Goal: Entertainment & Leisure: Browse casually

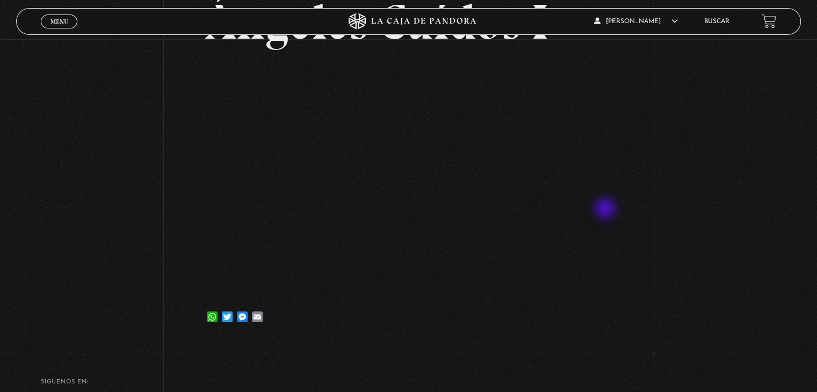
scroll to position [107, 0]
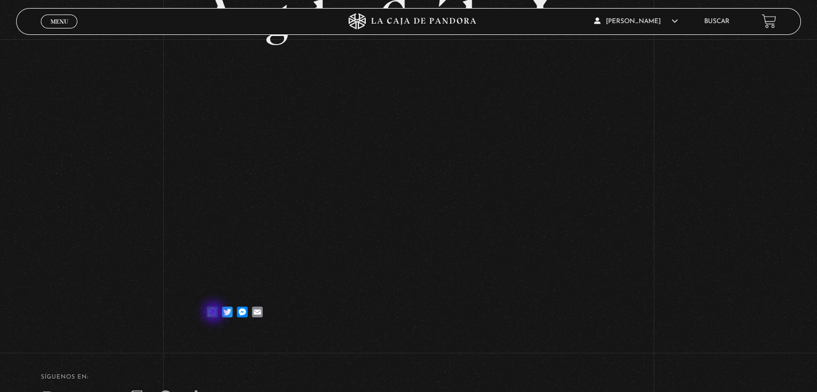
click at [215, 313] on link "WhatsApp" at bounding box center [212, 306] width 15 height 21
click at [66, 19] on span "Menu" at bounding box center [59, 21] width 18 height 6
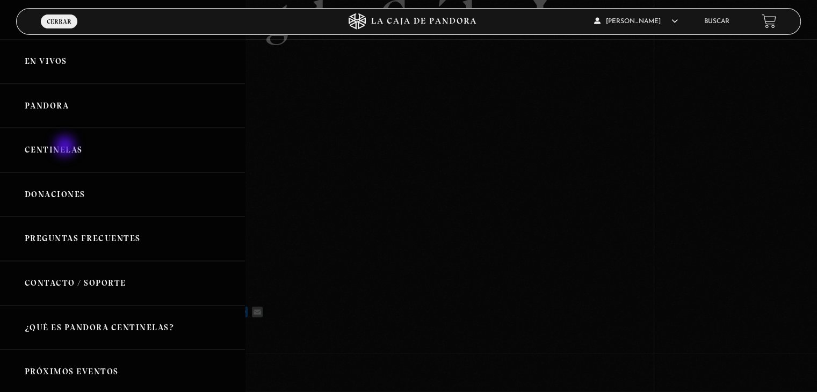
click at [66, 147] on link "Centinelas" at bounding box center [122, 150] width 245 height 45
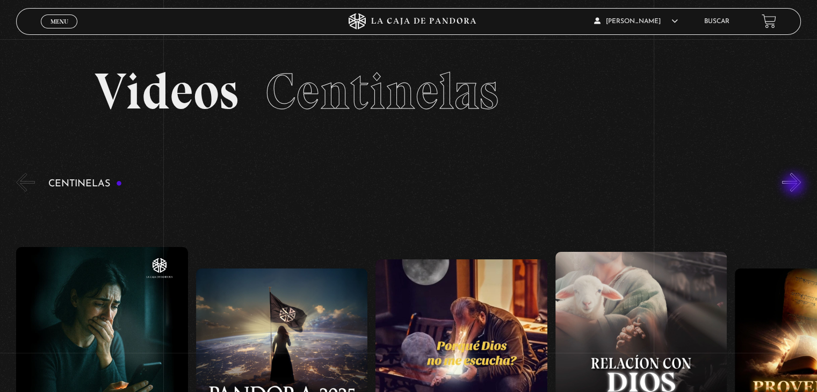
click at [795, 185] on button "»" at bounding box center [791, 182] width 19 height 19
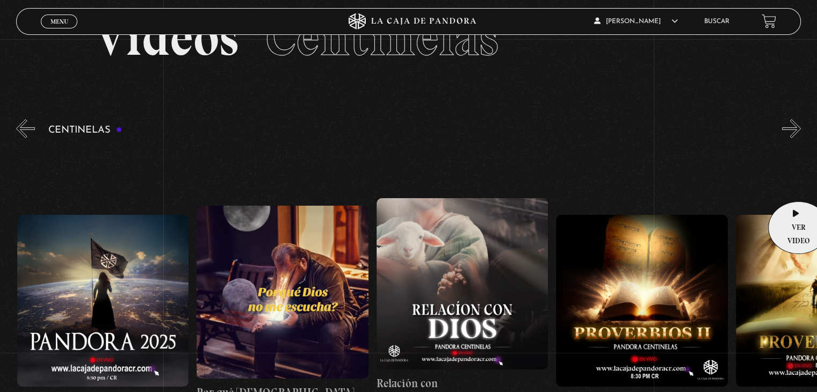
scroll to position [0, 179]
click at [796, 126] on button "»" at bounding box center [791, 128] width 19 height 19
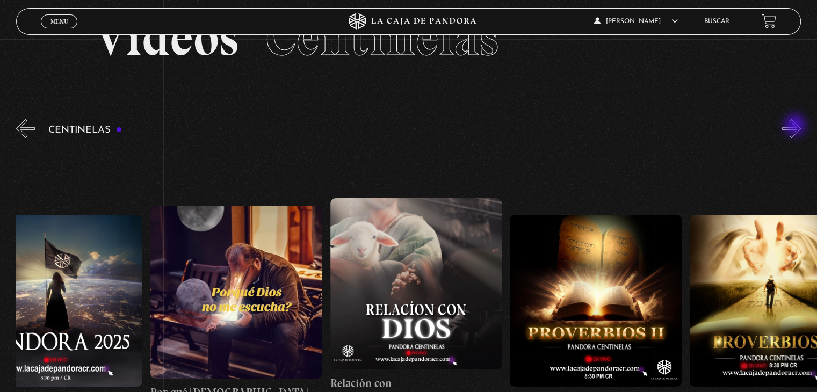
click at [796, 126] on button "»" at bounding box center [791, 128] width 19 height 19
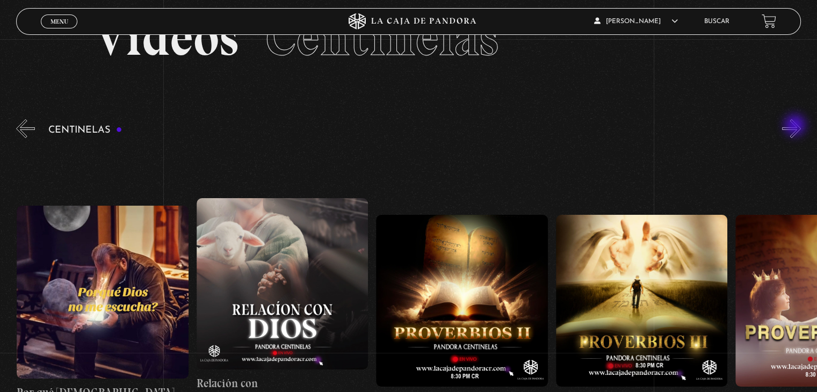
click at [796, 126] on button "»" at bounding box center [791, 128] width 19 height 19
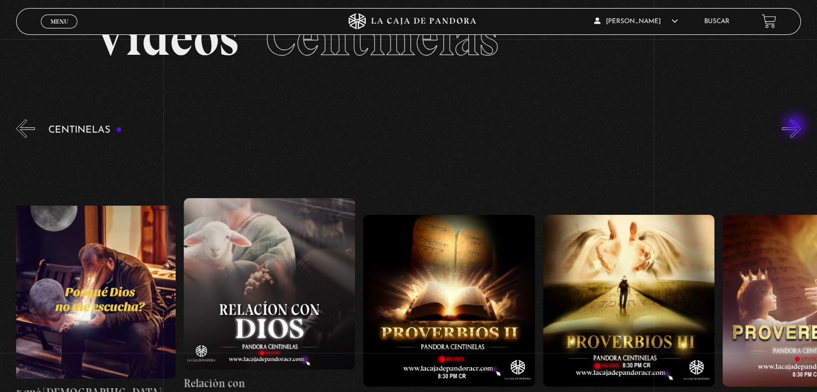
click at [796, 126] on button "»" at bounding box center [791, 128] width 19 height 19
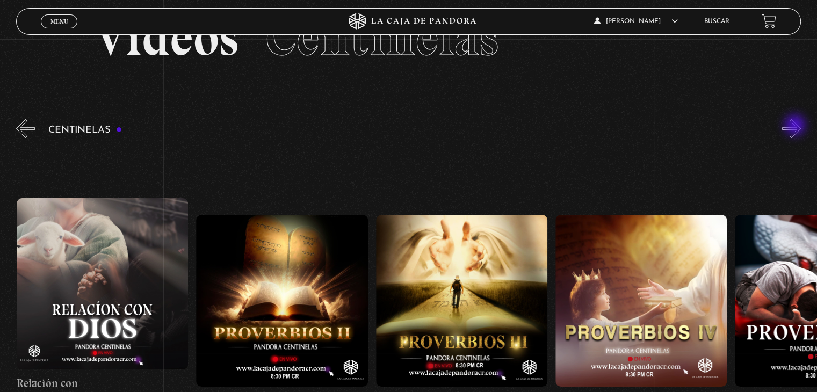
click at [796, 126] on button "»" at bounding box center [791, 128] width 19 height 19
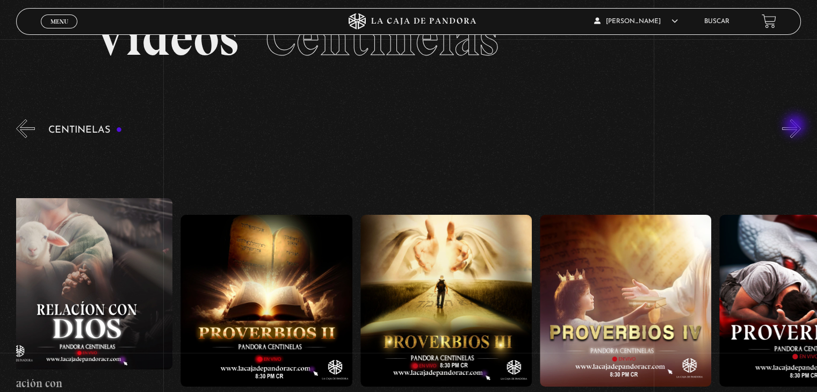
click at [796, 126] on button "»" at bounding box center [791, 128] width 19 height 19
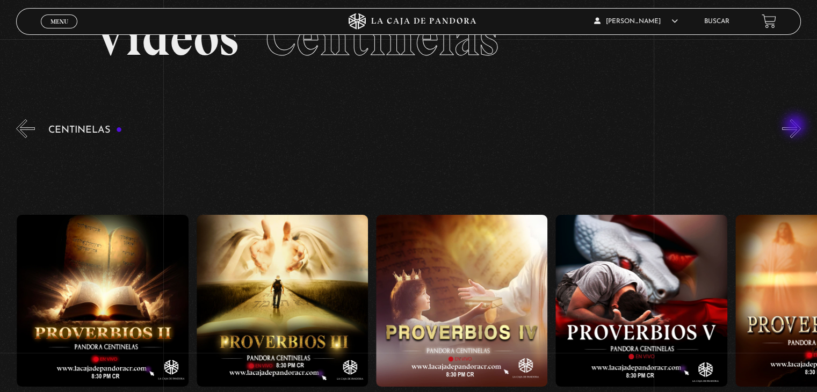
click at [796, 126] on button "»" at bounding box center [791, 128] width 19 height 19
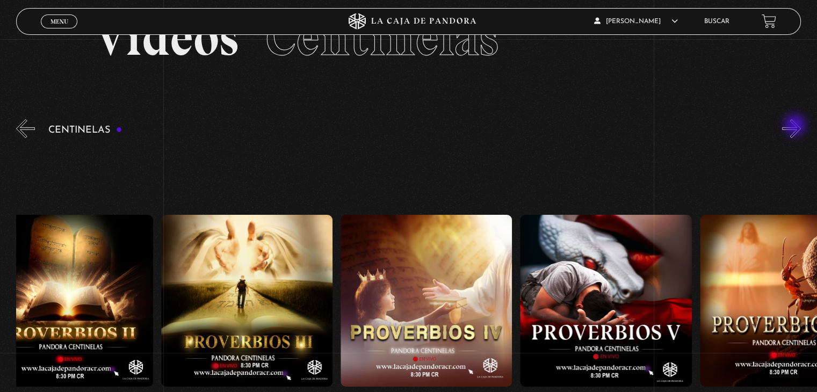
click at [796, 126] on button "»" at bounding box center [791, 128] width 19 height 19
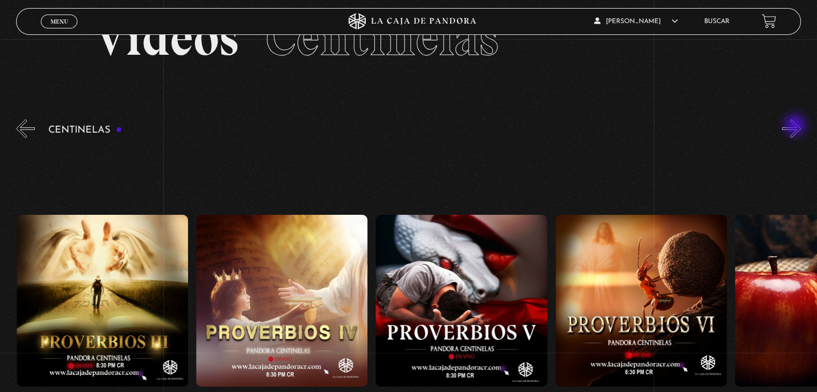
click at [796, 126] on button "»" at bounding box center [791, 128] width 19 height 19
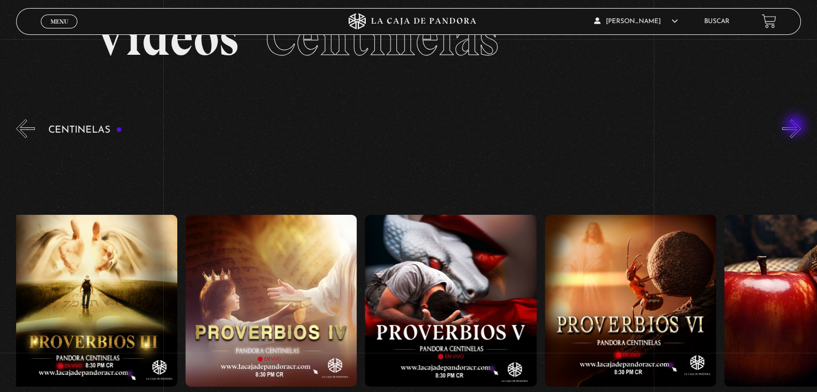
click at [796, 126] on button "»" at bounding box center [791, 128] width 19 height 19
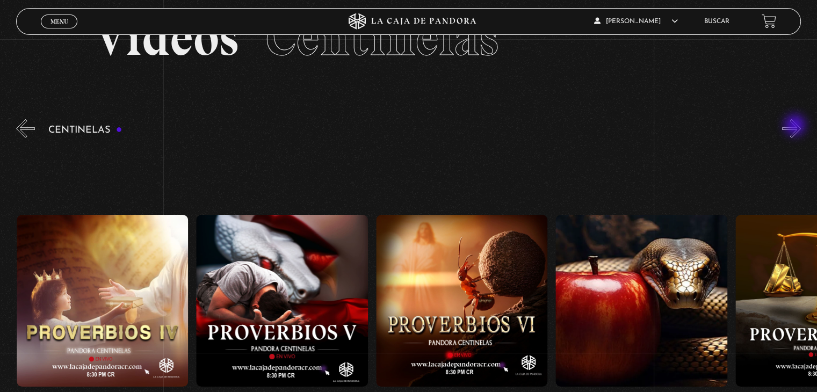
click at [796, 126] on button "»" at bounding box center [791, 128] width 19 height 19
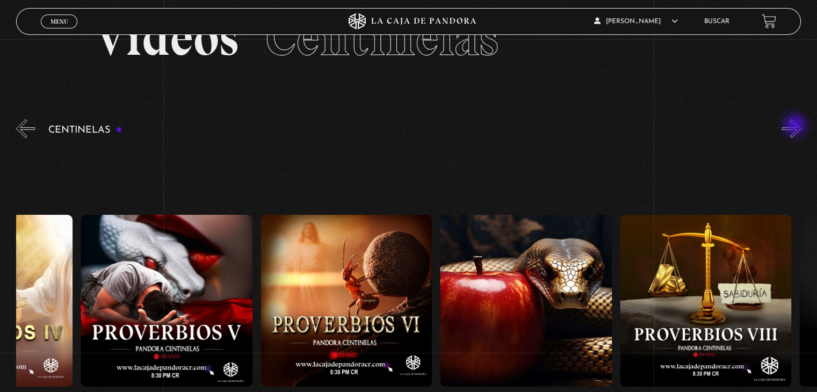
click at [796, 126] on button "»" at bounding box center [791, 128] width 19 height 19
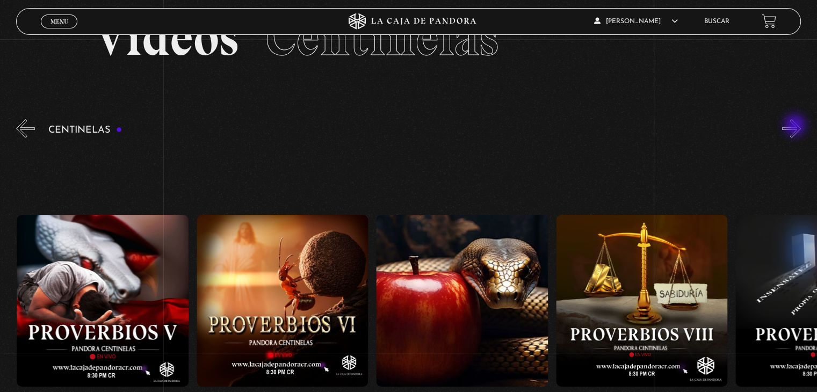
click at [796, 126] on button "»" at bounding box center [791, 128] width 19 height 19
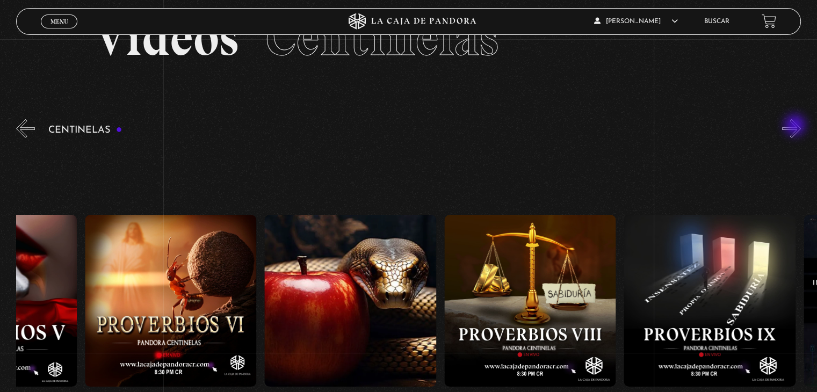
click at [796, 126] on button "»" at bounding box center [791, 128] width 19 height 19
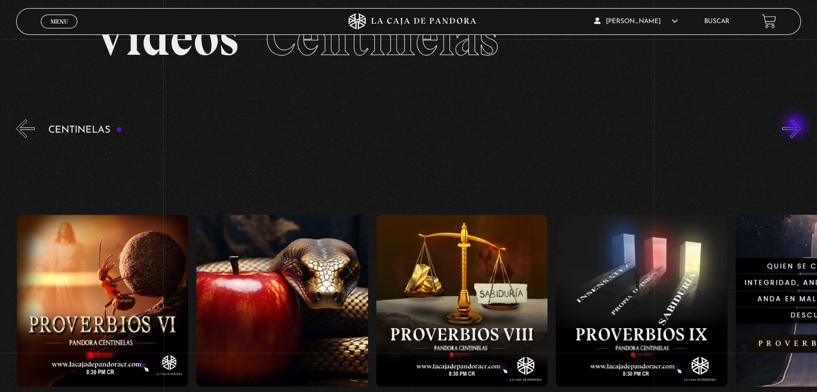
click at [796, 126] on button "»" at bounding box center [791, 128] width 19 height 19
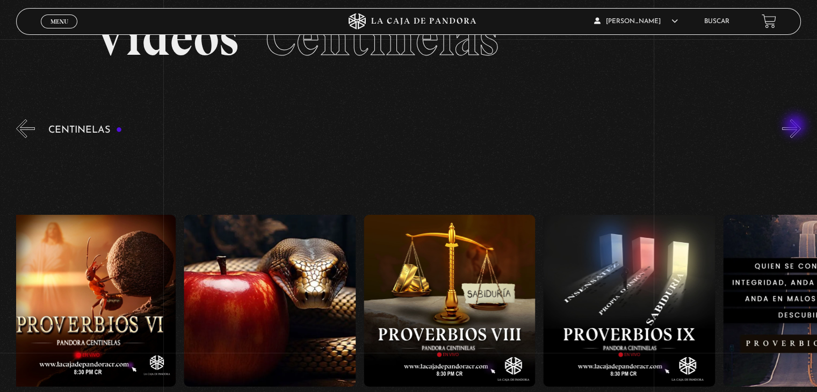
click at [796, 126] on button "»" at bounding box center [791, 128] width 19 height 19
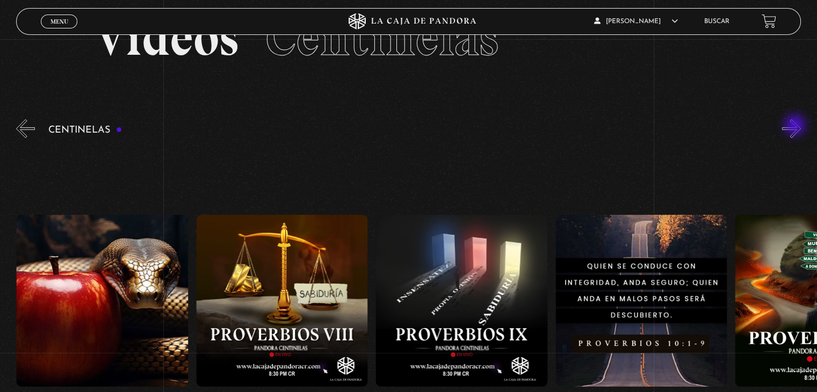
click at [796, 126] on button "»" at bounding box center [791, 128] width 19 height 19
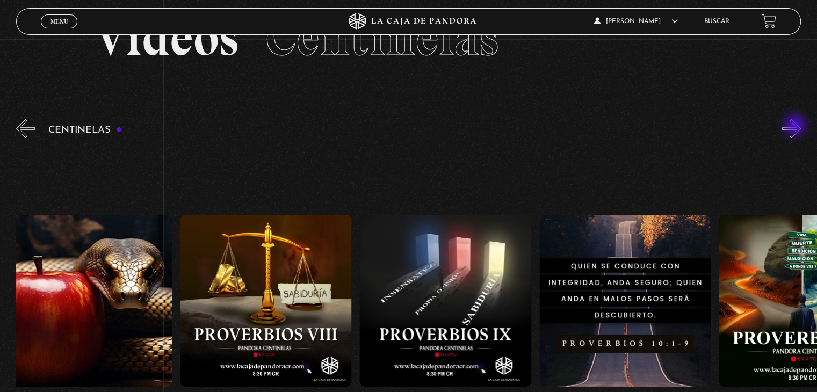
click at [796, 126] on button "»" at bounding box center [791, 128] width 19 height 19
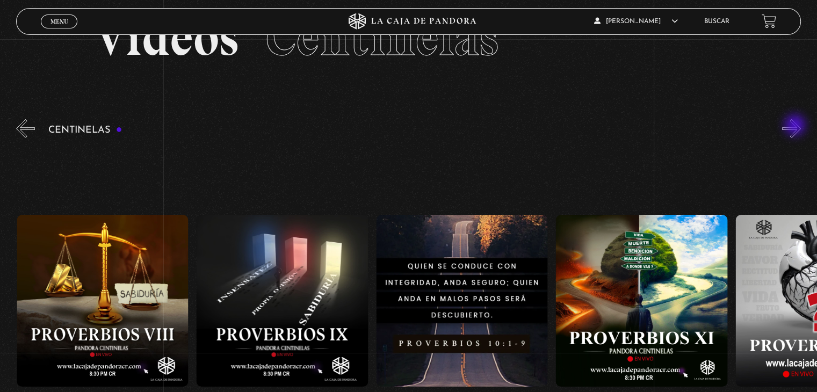
click at [796, 126] on button "»" at bounding box center [791, 128] width 19 height 19
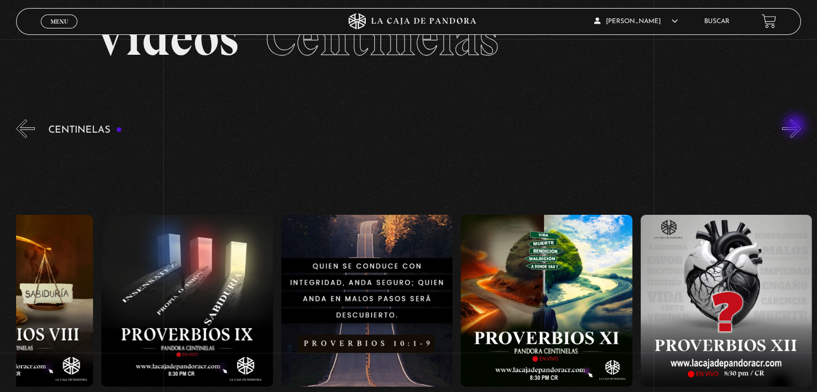
click at [796, 126] on button "»" at bounding box center [791, 128] width 19 height 19
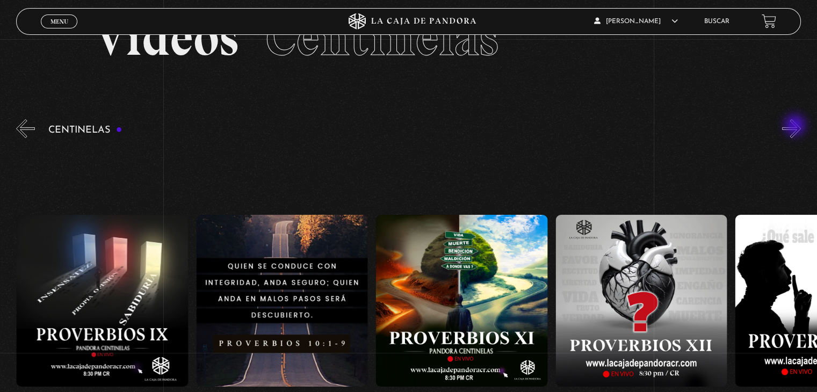
click at [796, 126] on button "»" at bounding box center [791, 128] width 19 height 19
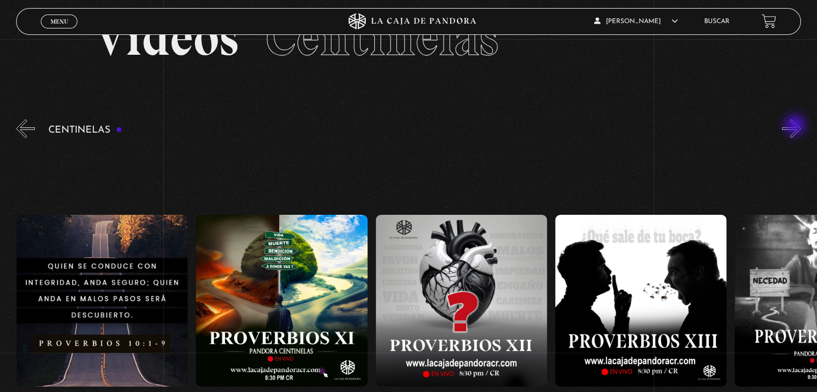
click at [796, 126] on button "»" at bounding box center [791, 128] width 19 height 19
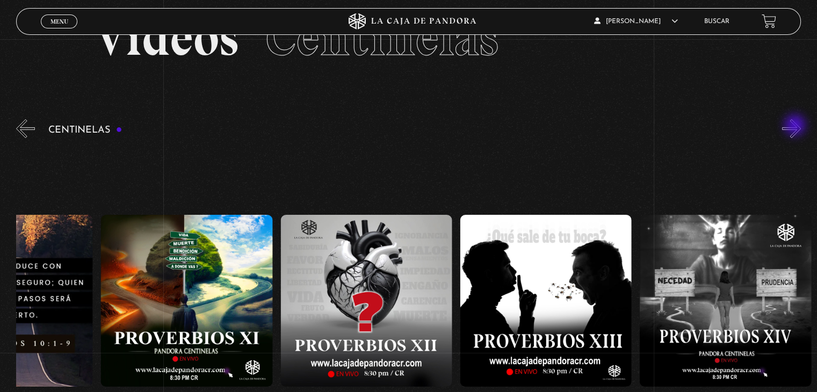
click at [796, 126] on button "»" at bounding box center [791, 128] width 19 height 19
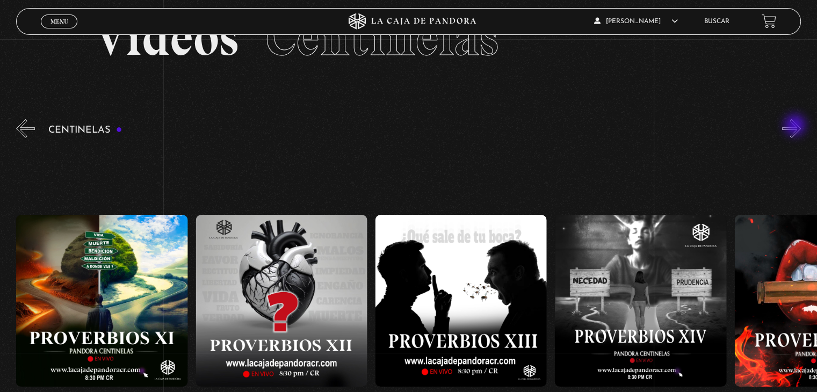
click at [796, 126] on button "»" at bounding box center [791, 128] width 19 height 19
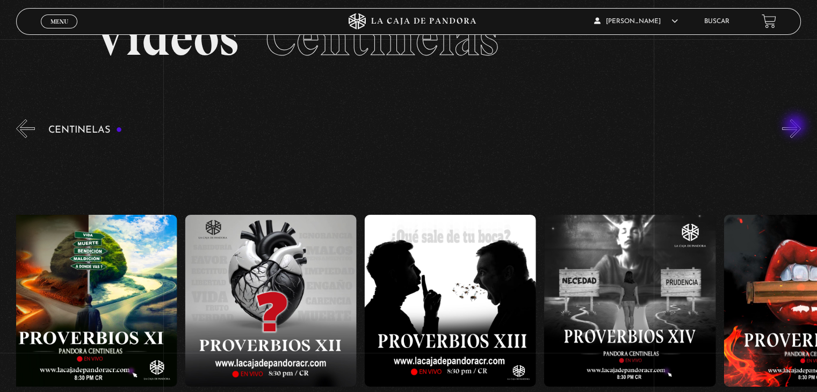
click at [796, 126] on button "»" at bounding box center [791, 128] width 19 height 19
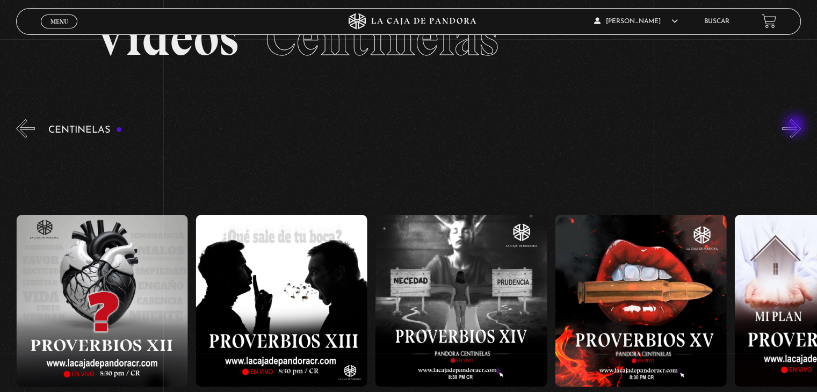
click at [796, 126] on button "»" at bounding box center [791, 128] width 19 height 19
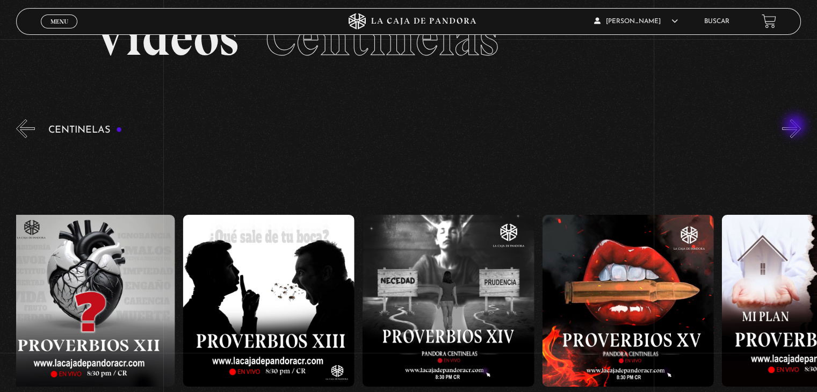
click at [796, 126] on button "»" at bounding box center [791, 128] width 19 height 19
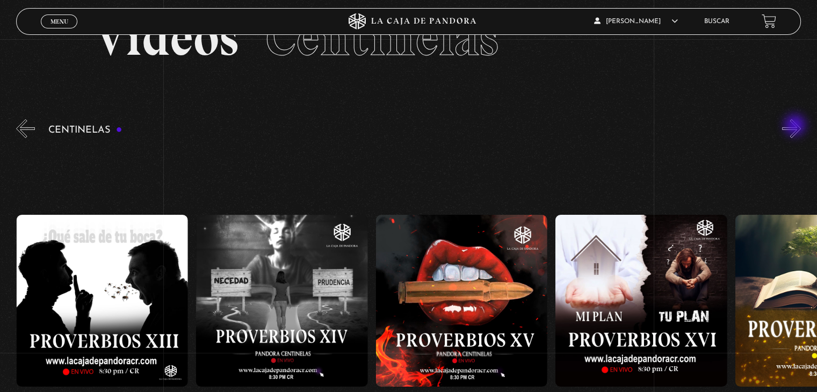
click at [796, 126] on button "»" at bounding box center [791, 128] width 19 height 19
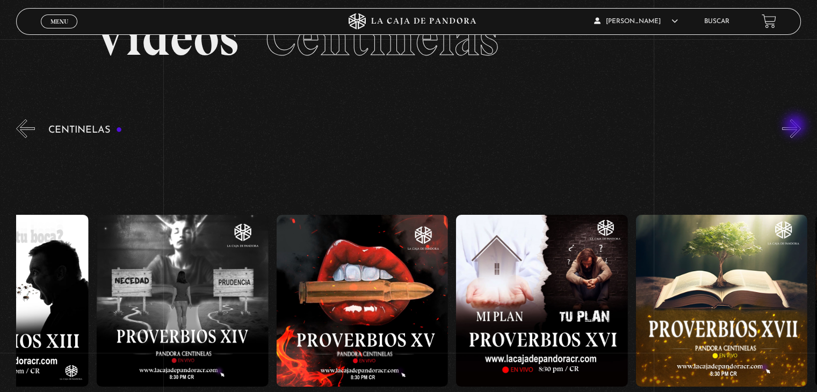
click at [796, 126] on button "»" at bounding box center [791, 128] width 19 height 19
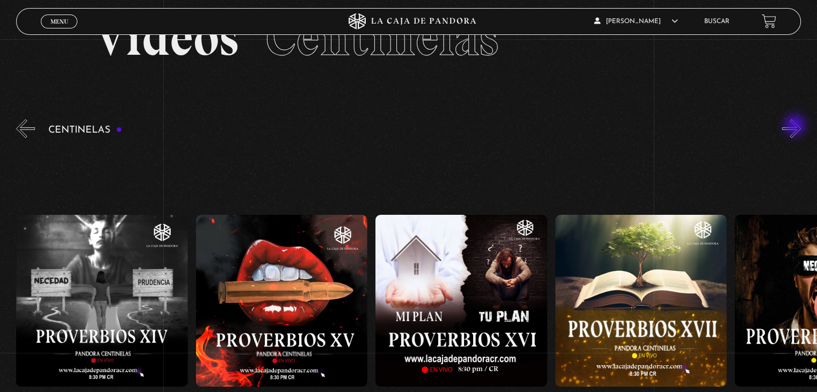
click at [796, 126] on button "»" at bounding box center [791, 128] width 19 height 19
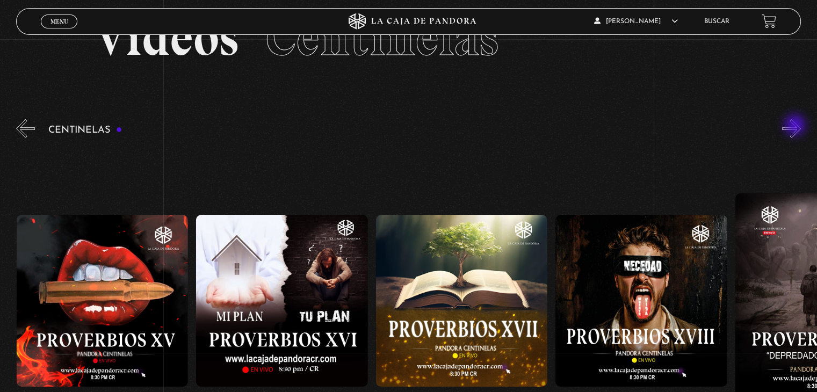
click at [796, 126] on button "»" at bounding box center [791, 128] width 19 height 19
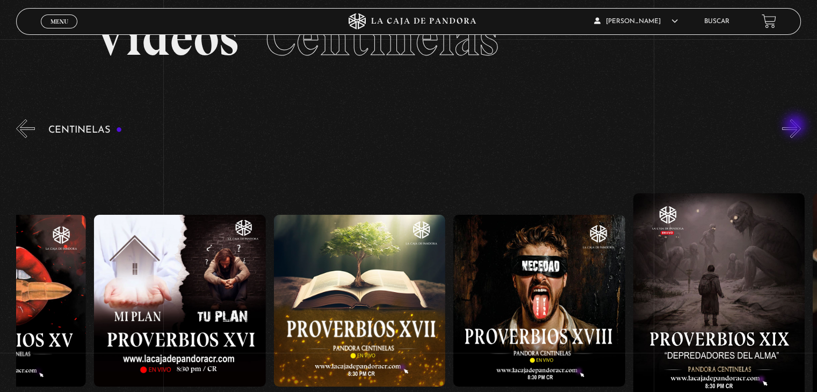
click at [796, 126] on button "»" at bounding box center [791, 128] width 19 height 19
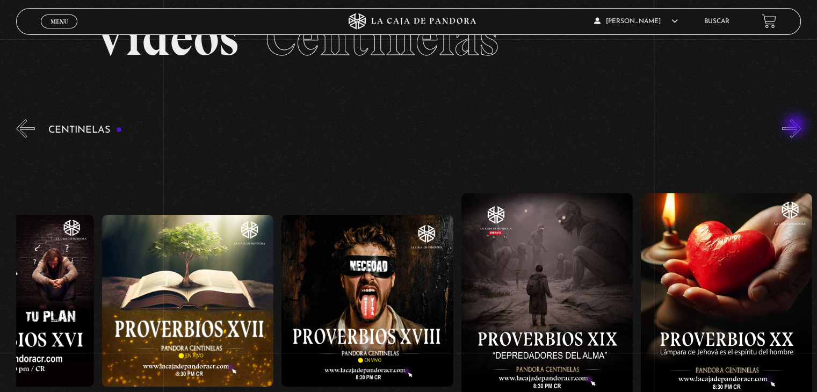
click at [796, 126] on button "»" at bounding box center [791, 128] width 19 height 19
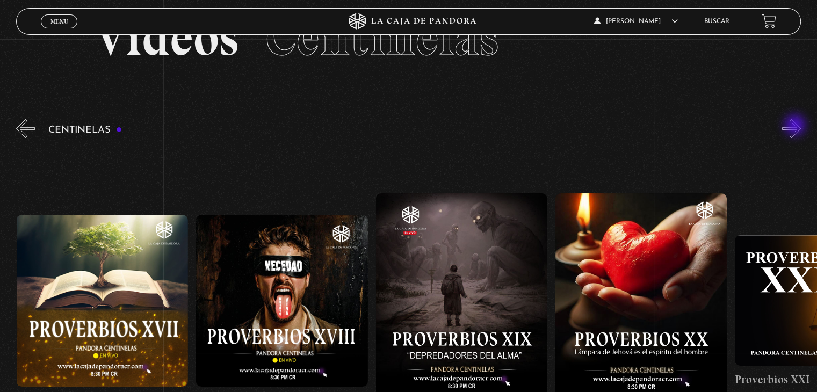
click at [796, 126] on button "»" at bounding box center [791, 128] width 19 height 19
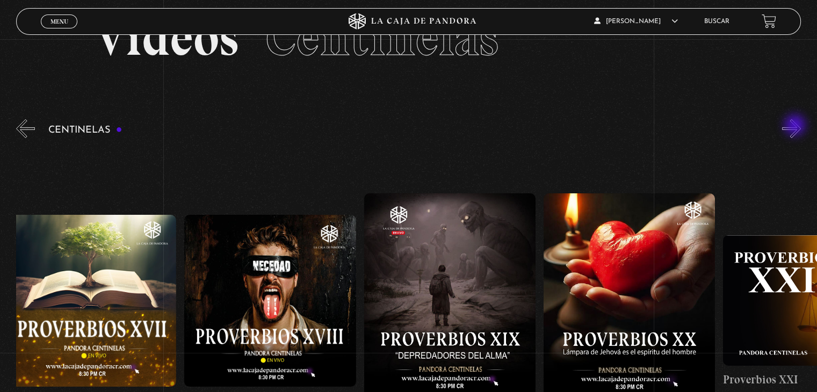
click at [796, 126] on button "»" at bounding box center [791, 128] width 19 height 19
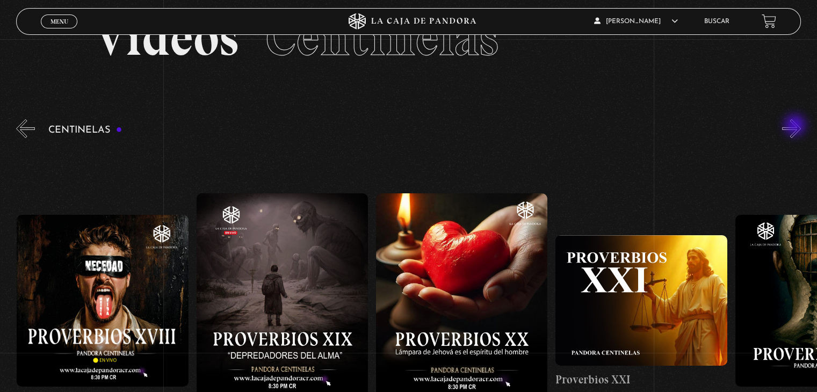
click at [796, 126] on button "»" at bounding box center [791, 128] width 19 height 19
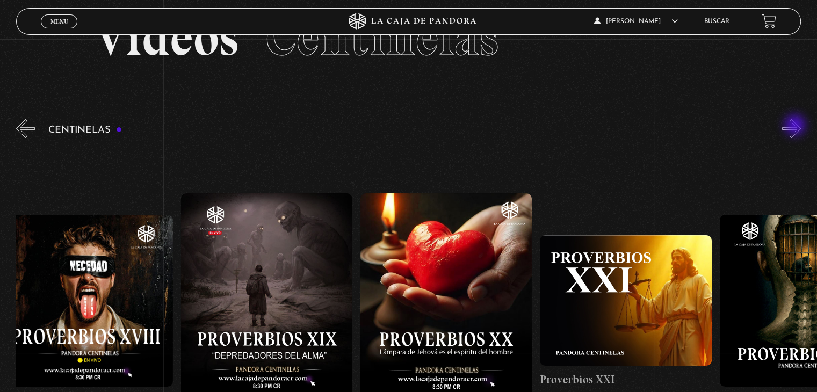
click at [796, 126] on button "»" at bounding box center [791, 128] width 19 height 19
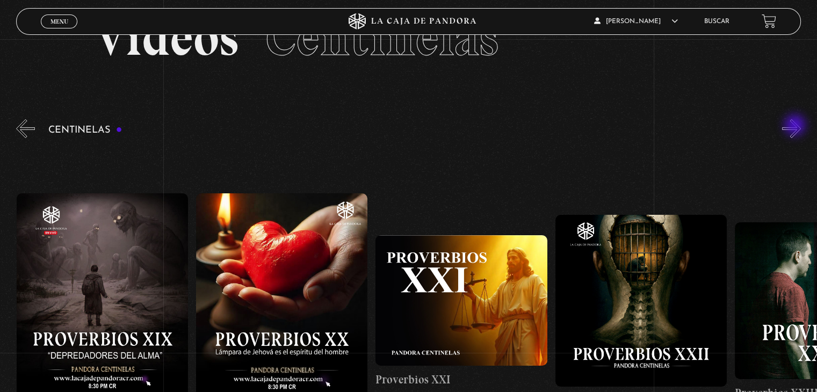
click at [796, 126] on button "»" at bounding box center [791, 128] width 19 height 19
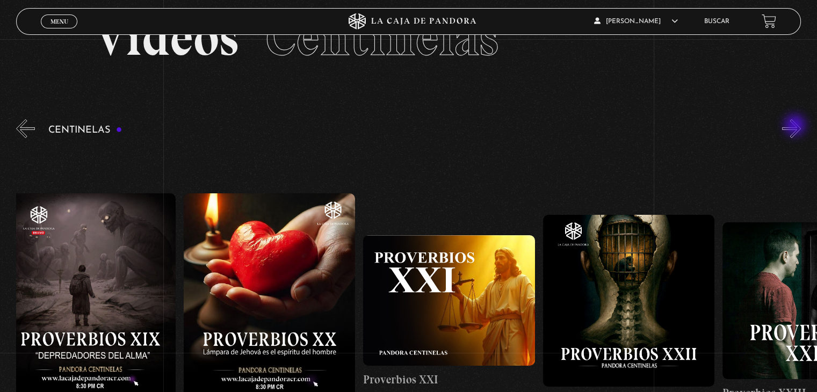
click at [796, 126] on button "»" at bounding box center [791, 128] width 19 height 19
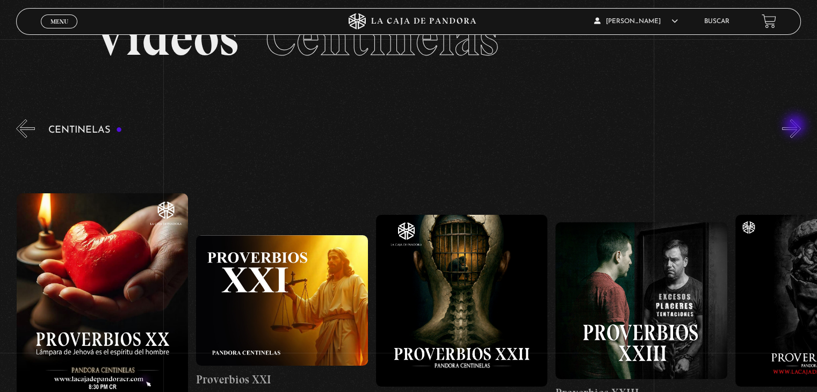
click at [796, 126] on button "»" at bounding box center [791, 128] width 19 height 19
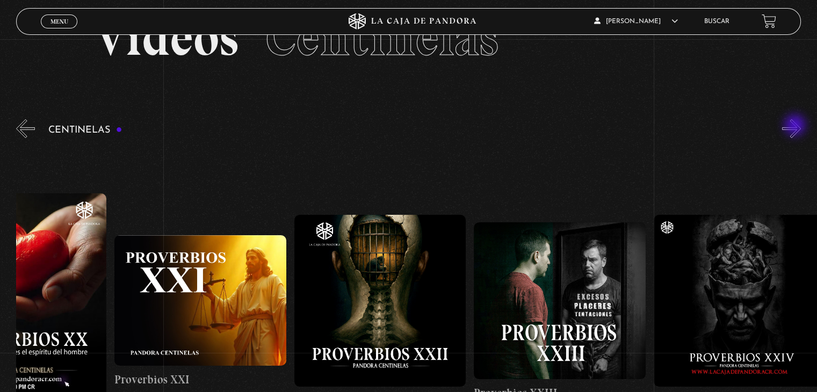
click at [796, 126] on button "»" at bounding box center [791, 128] width 19 height 19
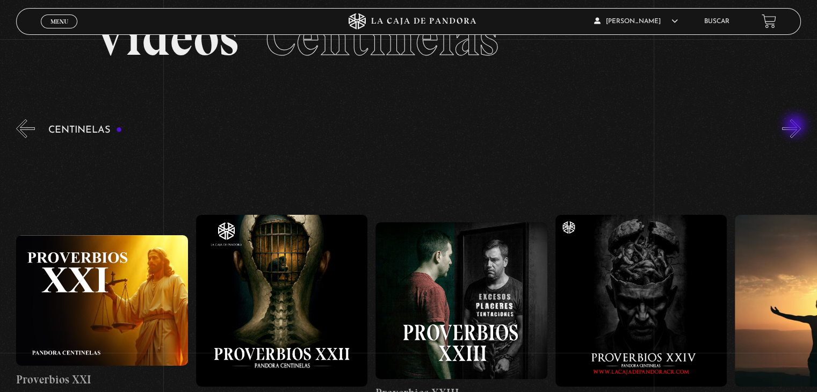
click at [796, 126] on button "»" at bounding box center [791, 128] width 19 height 19
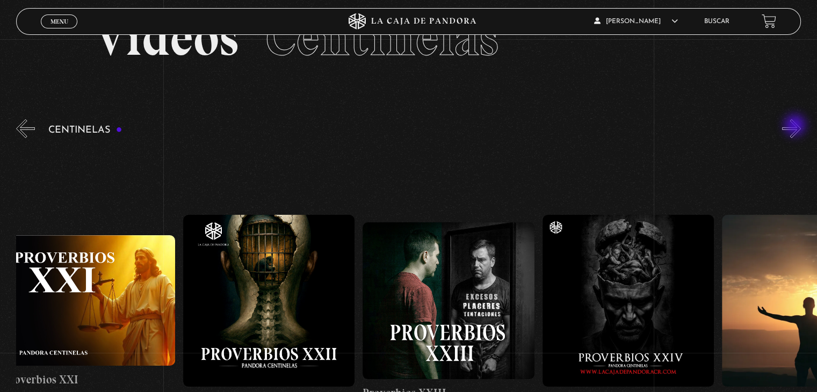
click at [796, 126] on button "»" at bounding box center [791, 128] width 19 height 19
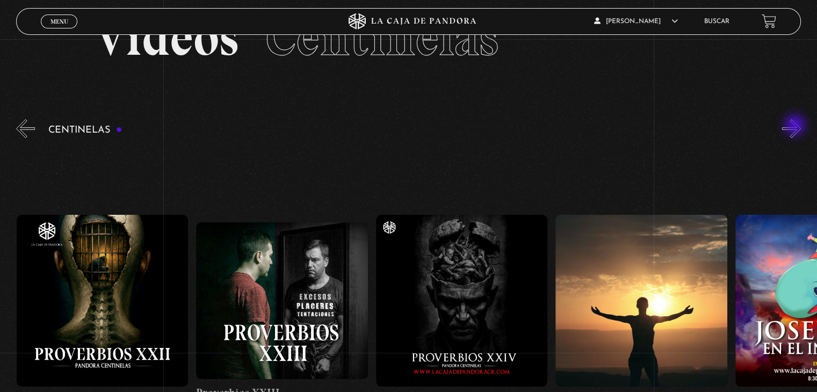
click at [796, 126] on button "»" at bounding box center [791, 128] width 19 height 19
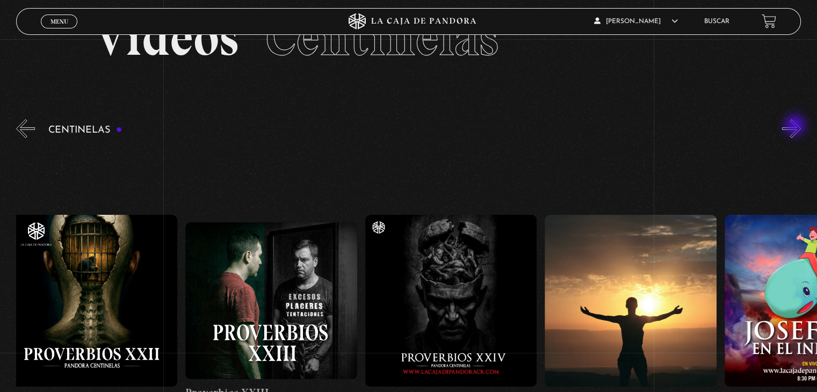
click at [796, 126] on button "»" at bounding box center [791, 128] width 19 height 19
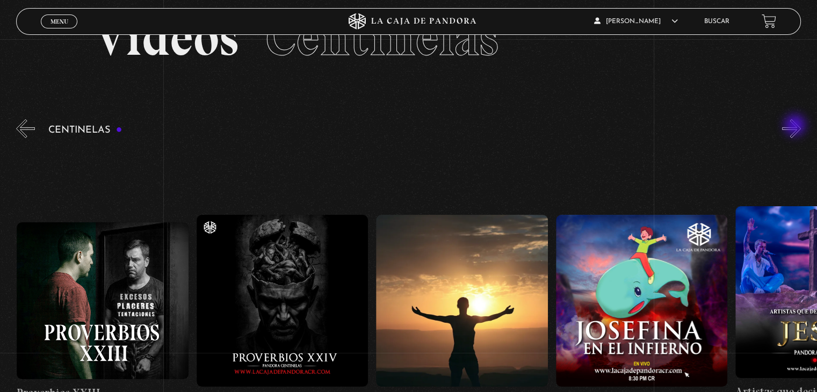
click at [796, 126] on button "»" at bounding box center [791, 128] width 19 height 19
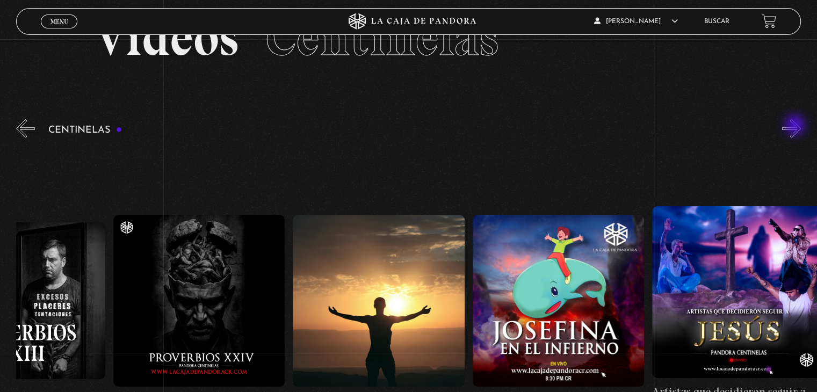
click at [796, 126] on button "»" at bounding box center [791, 128] width 19 height 19
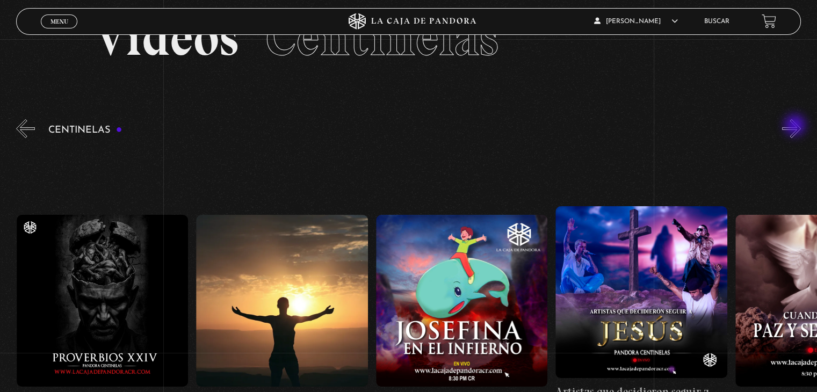
click at [796, 126] on button "»" at bounding box center [791, 128] width 19 height 19
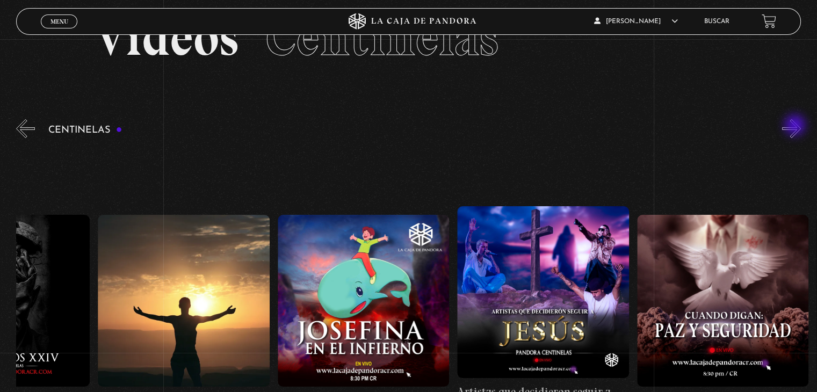
click at [796, 126] on button "»" at bounding box center [791, 128] width 19 height 19
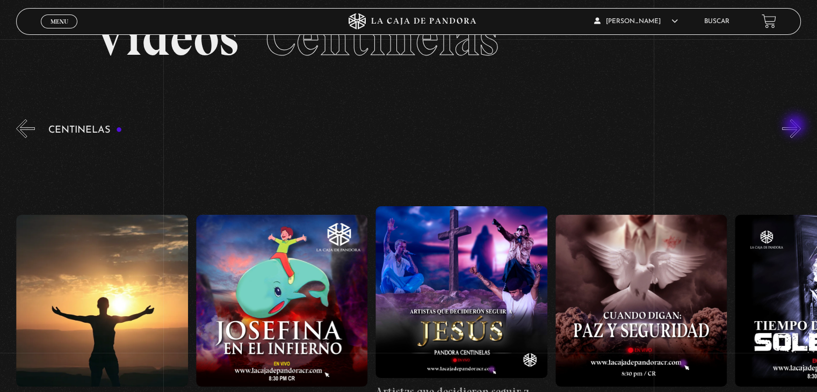
click at [796, 126] on button "»" at bounding box center [791, 128] width 19 height 19
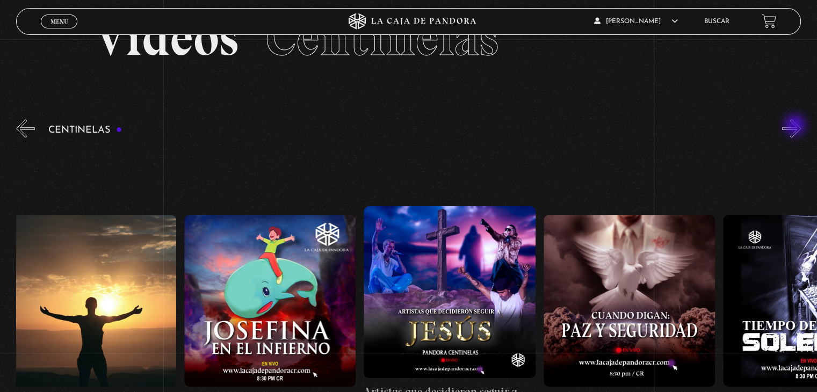
click at [796, 126] on button "»" at bounding box center [791, 128] width 19 height 19
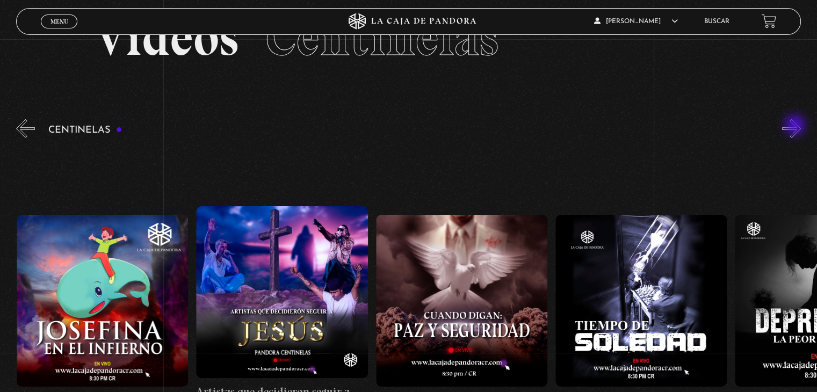
click at [796, 126] on button "»" at bounding box center [791, 128] width 19 height 19
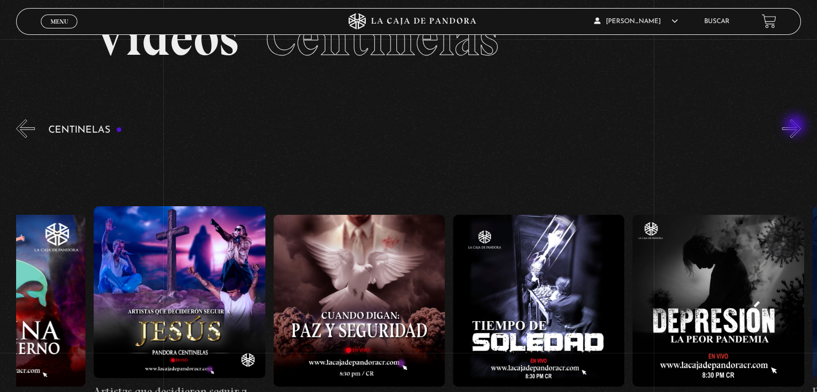
click at [796, 126] on button "»" at bounding box center [791, 128] width 19 height 19
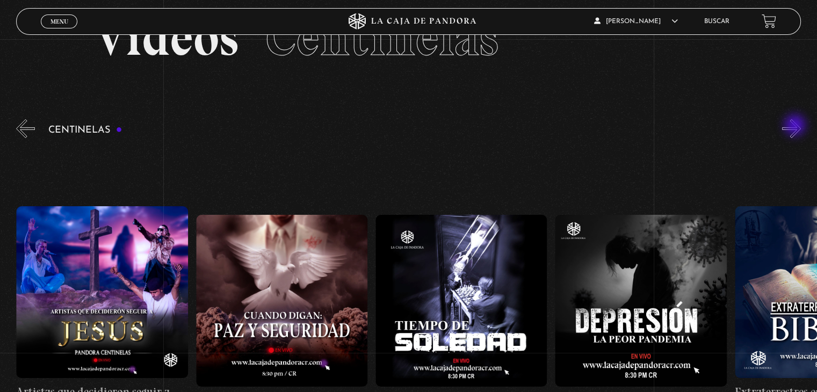
click at [796, 126] on button "»" at bounding box center [791, 128] width 19 height 19
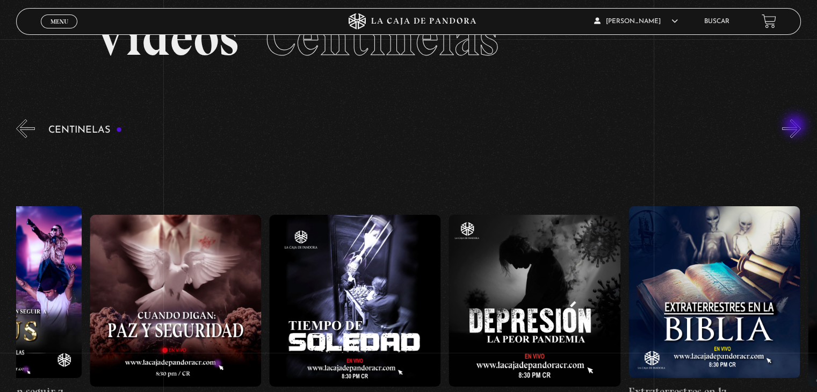
click at [796, 126] on button "»" at bounding box center [791, 128] width 19 height 19
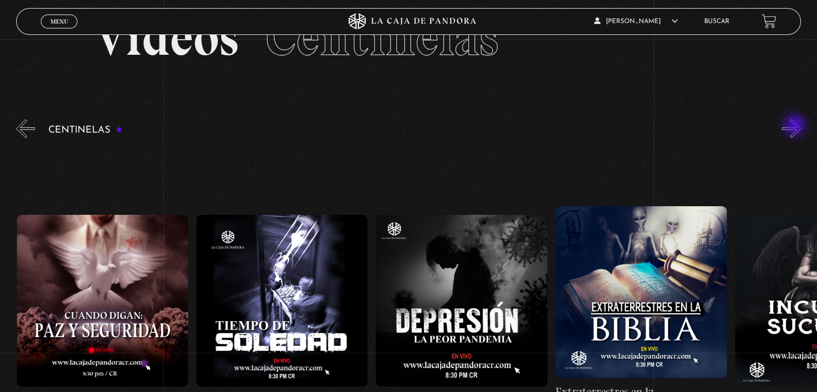
click at [796, 126] on button "»" at bounding box center [791, 128] width 19 height 19
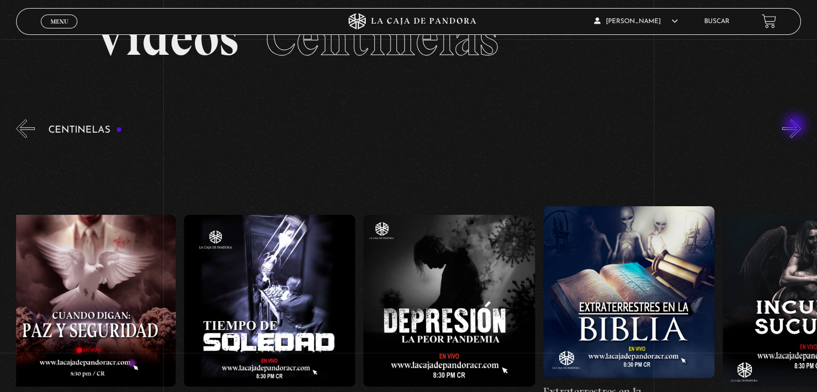
click at [796, 126] on button "»" at bounding box center [791, 128] width 19 height 19
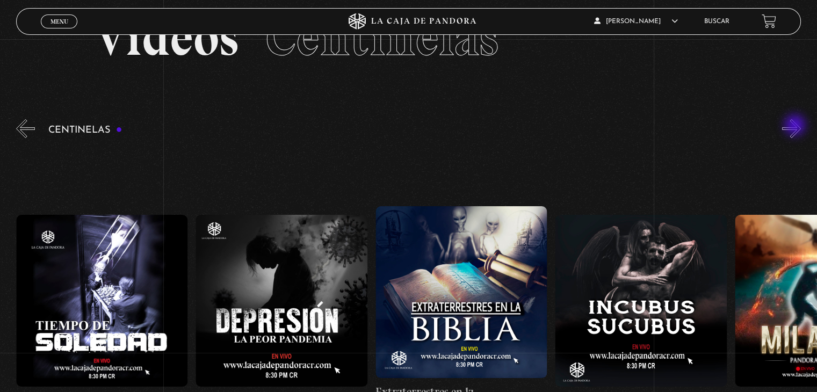
click at [796, 126] on button "»" at bounding box center [791, 128] width 19 height 19
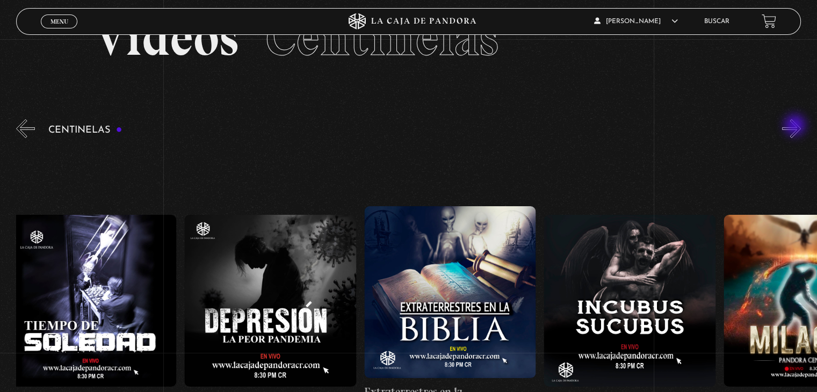
click at [796, 126] on button "»" at bounding box center [791, 128] width 19 height 19
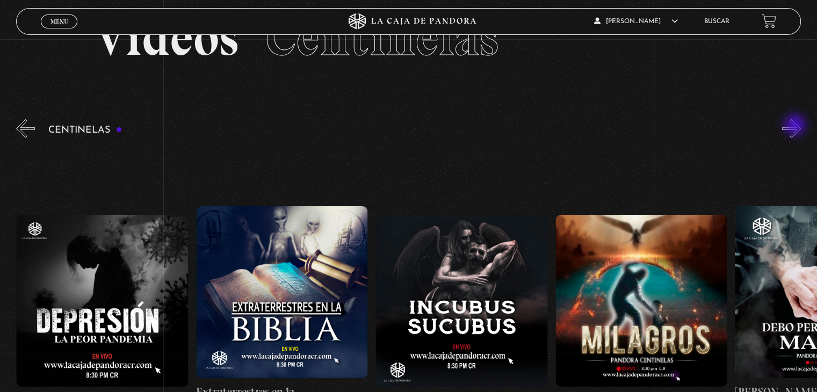
click at [796, 126] on button "»" at bounding box center [791, 128] width 19 height 19
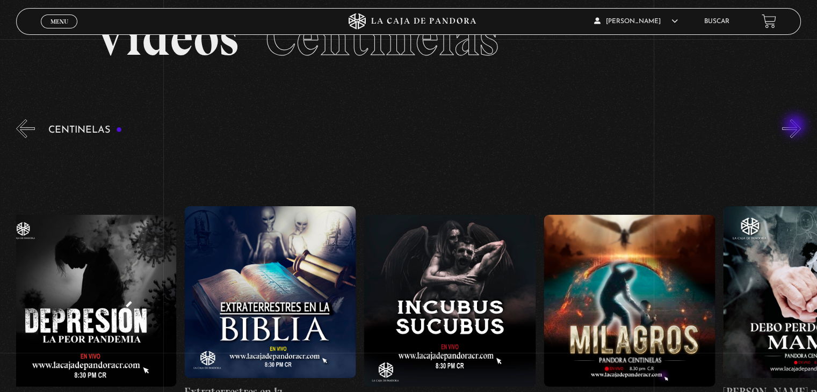
click at [796, 126] on button "»" at bounding box center [791, 128] width 19 height 19
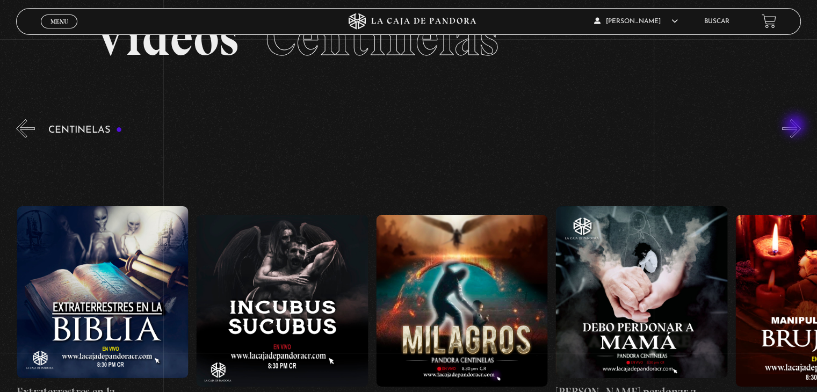
click at [796, 126] on button "»" at bounding box center [791, 128] width 19 height 19
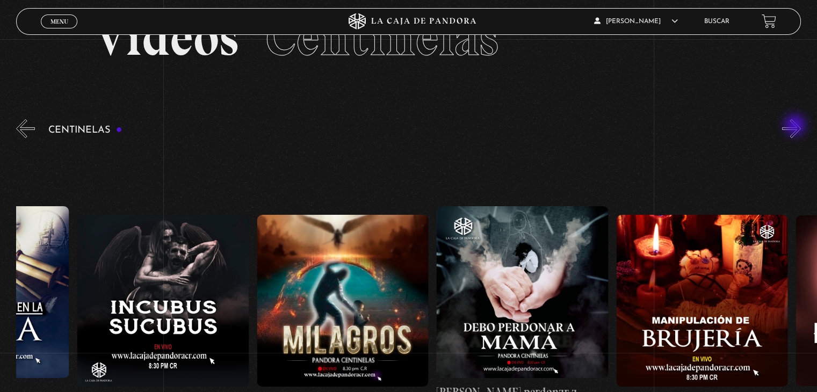
click at [796, 126] on button "»" at bounding box center [791, 128] width 19 height 19
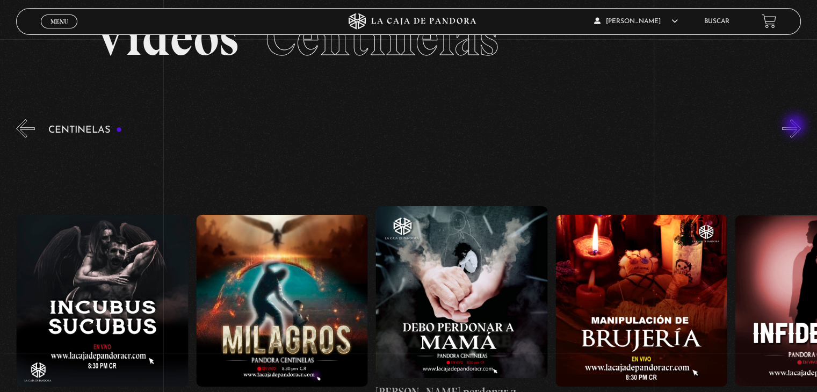
click at [796, 126] on button "»" at bounding box center [791, 128] width 19 height 19
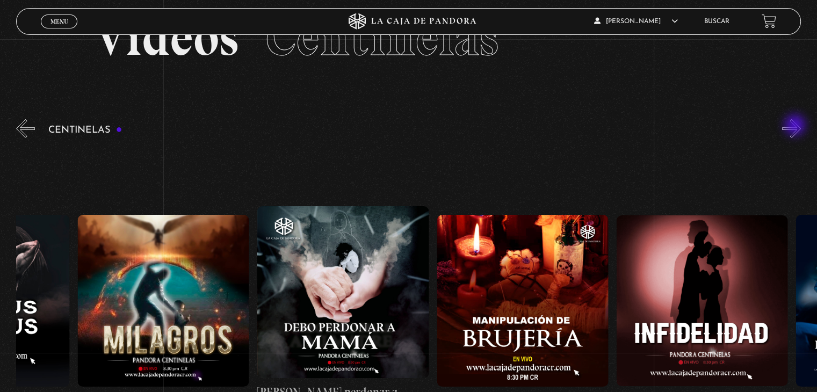
click at [796, 126] on button "»" at bounding box center [791, 128] width 19 height 19
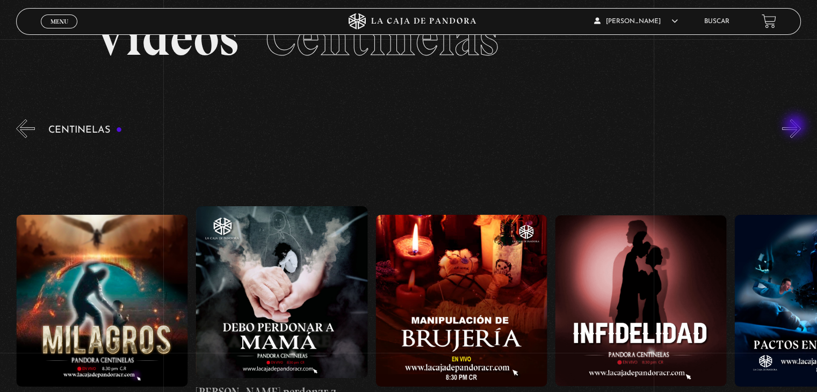
click at [796, 126] on button "»" at bounding box center [791, 128] width 19 height 19
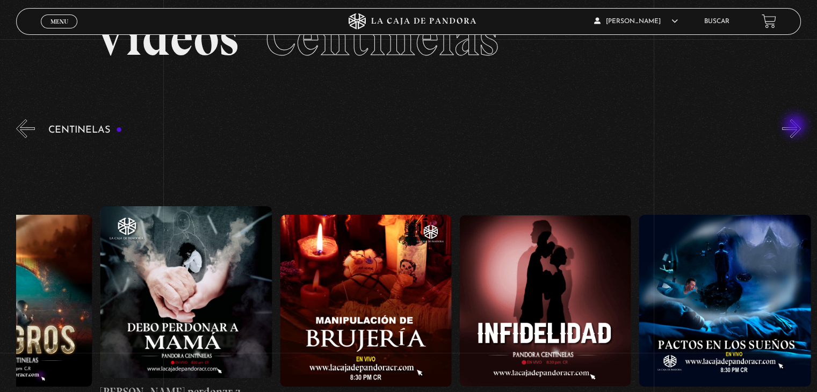
click at [796, 126] on button "»" at bounding box center [791, 128] width 19 height 19
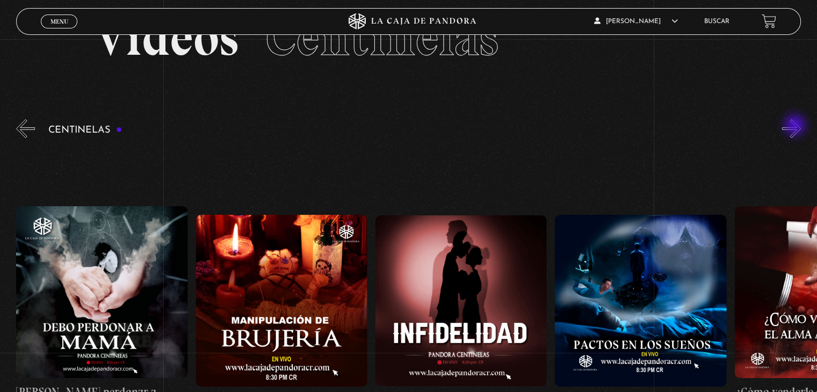
click at [796, 126] on button "»" at bounding box center [791, 128] width 19 height 19
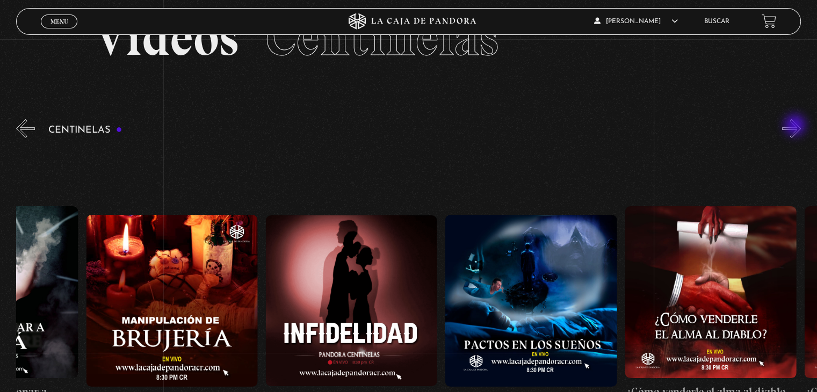
click at [796, 126] on button "»" at bounding box center [791, 128] width 19 height 19
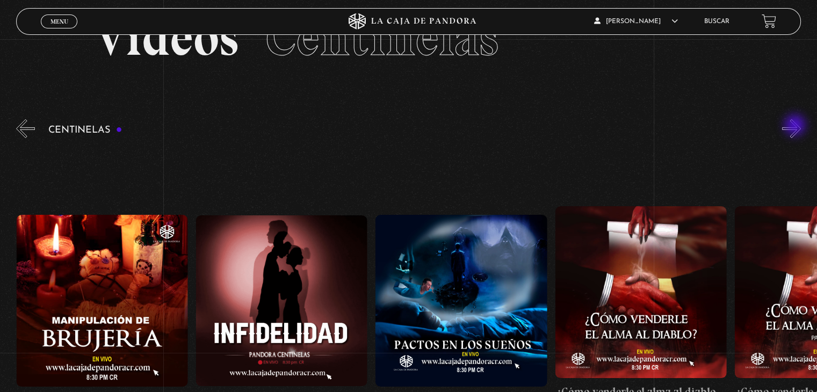
click at [796, 126] on button "»" at bounding box center [791, 128] width 19 height 19
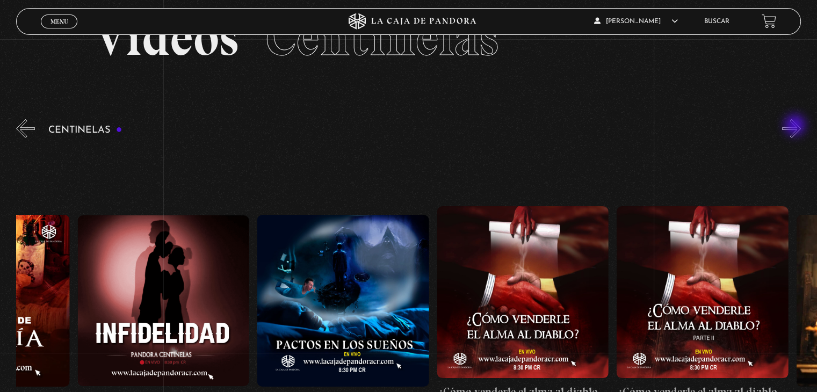
click at [796, 126] on button "»" at bounding box center [791, 128] width 19 height 19
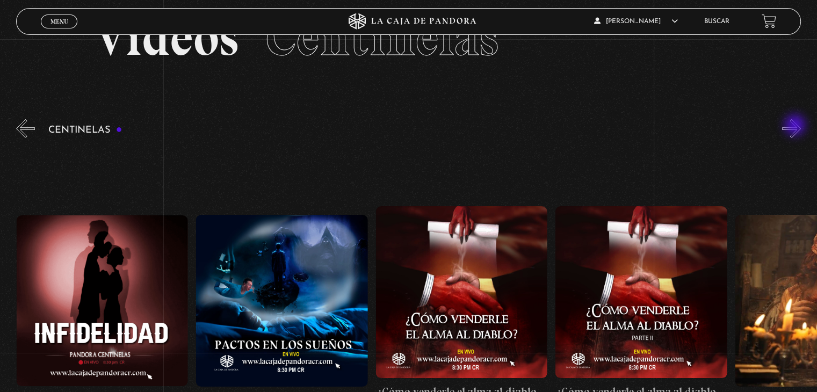
click at [796, 126] on button "»" at bounding box center [791, 128] width 19 height 19
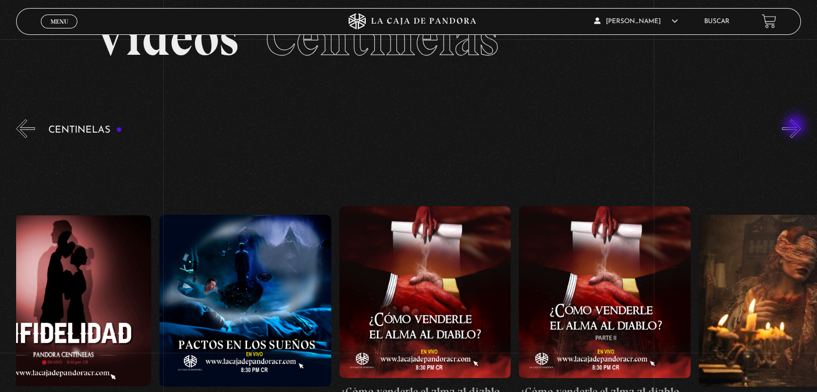
click at [796, 126] on button "»" at bounding box center [791, 128] width 19 height 19
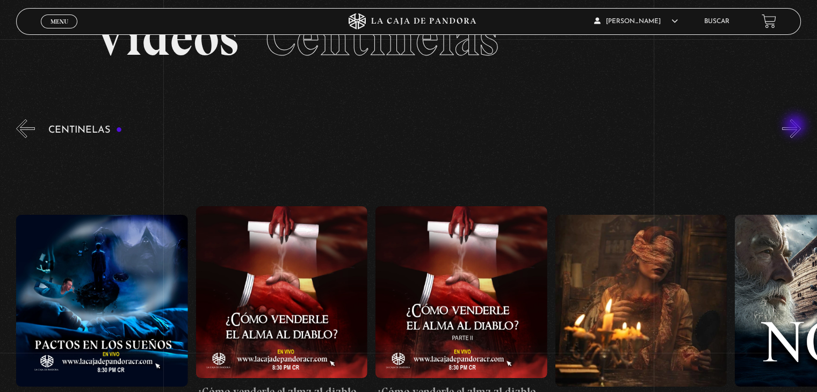
click at [796, 126] on button "»" at bounding box center [791, 128] width 19 height 19
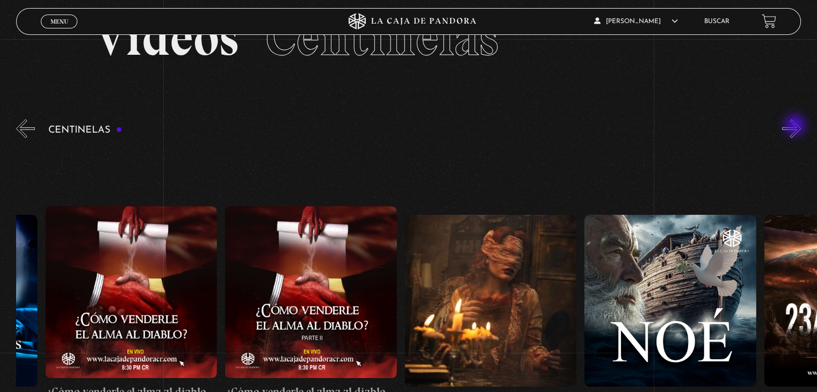
click at [796, 126] on button "»" at bounding box center [791, 128] width 19 height 19
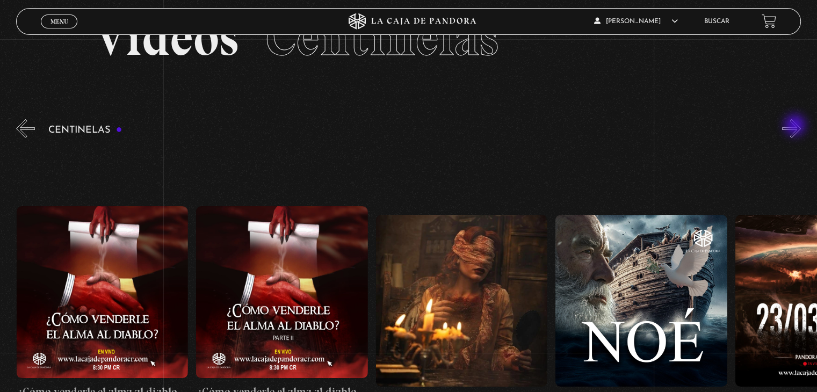
click at [796, 126] on button "»" at bounding box center [791, 128] width 19 height 19
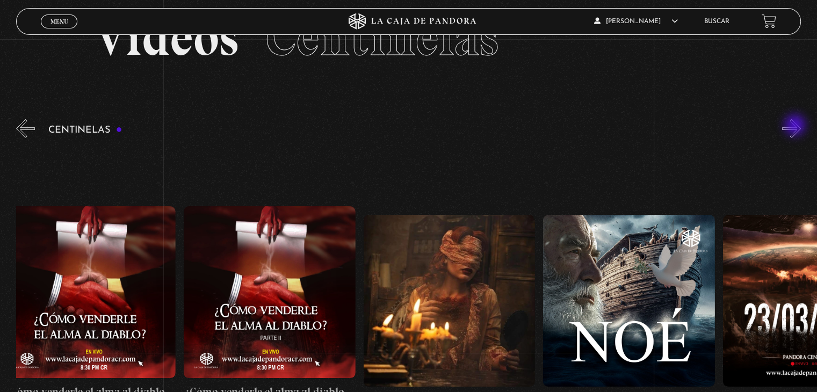
click at [796, 126] on button "»" at bounding box center [791, 128] width 19 height 19
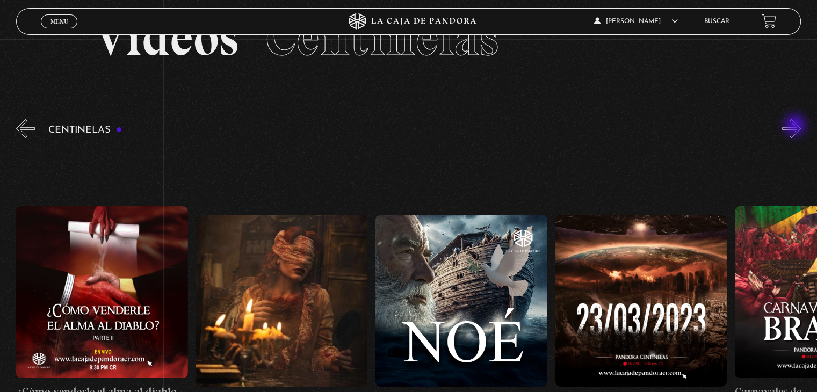
click at [796, 126] on button "»" at bounding box center [791, 128] width 19 height 19
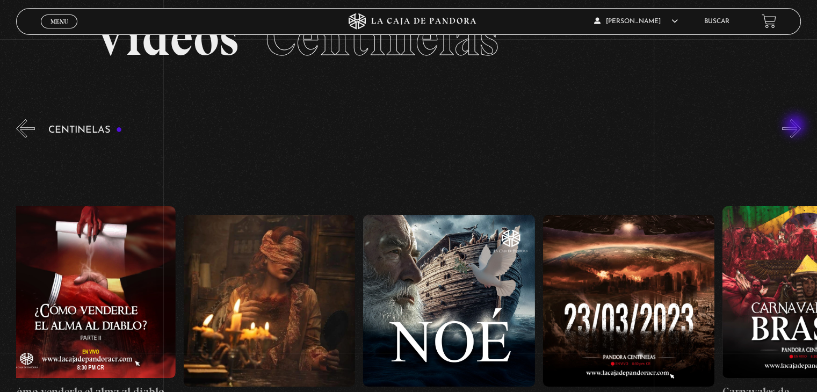
click at [796, 126] on button "»" at bounding box center [791, 128] width 19 height 19
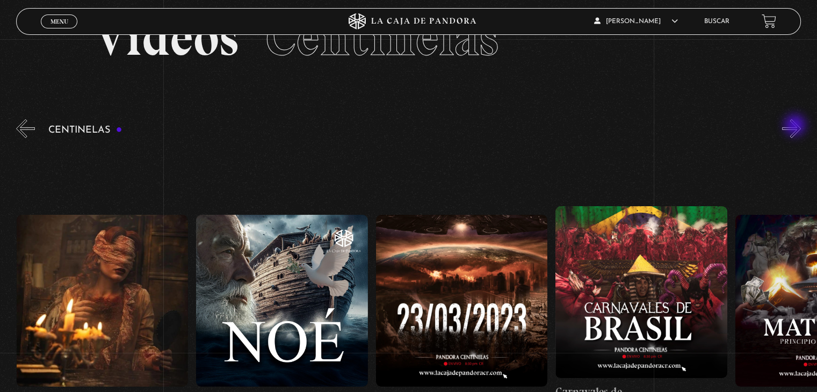
click at [796, 126] on button "»" at bounding box center [791, 128] width 19 height 19
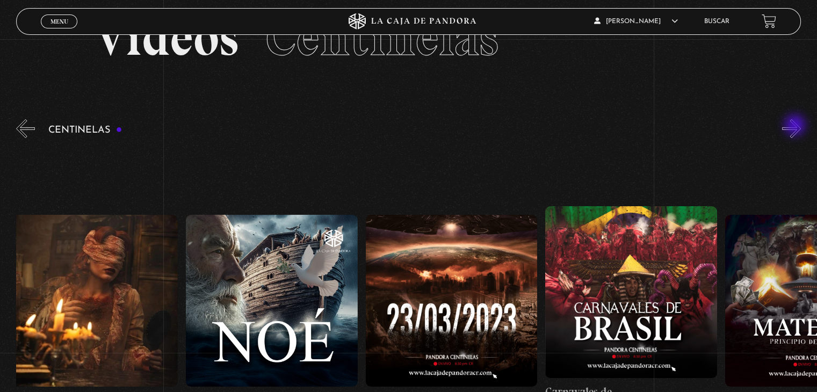
click at [796, 126] on button "»" at bounding box center [791, 128] width 19 height 19
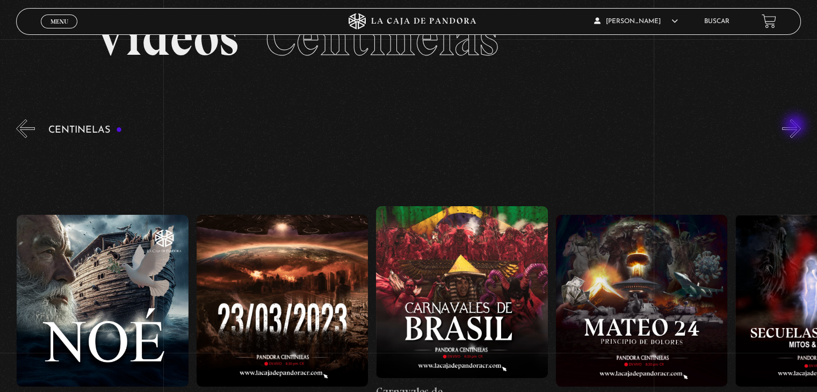
click at [796, 126] on button "»" at bounding box center [791, 128] width 19 height 19
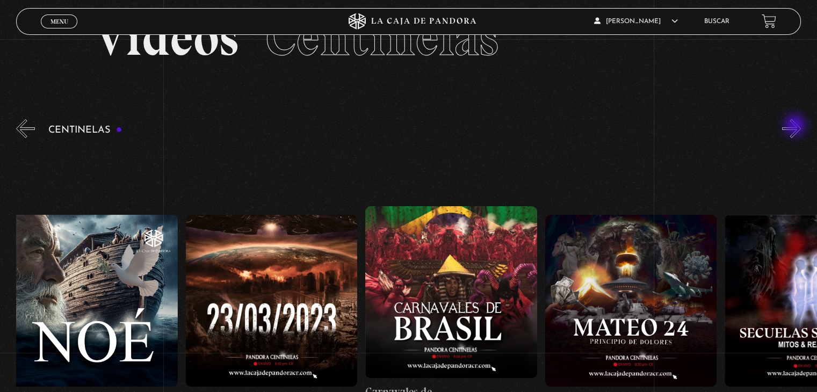
click at [796, 126] on button "»" at bounding box center [791, 128] width 19 height 19
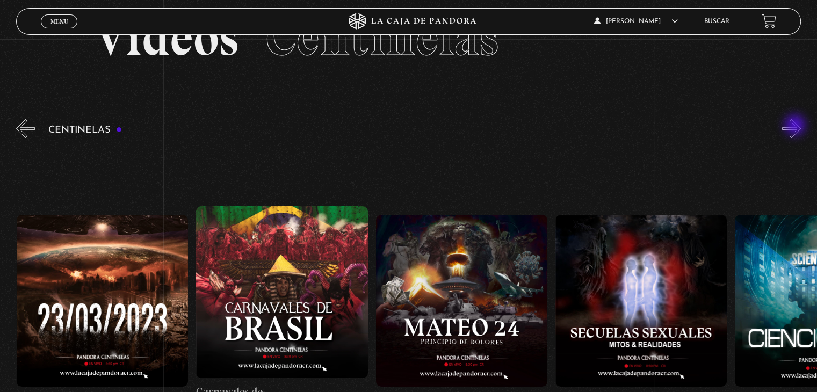
click at [796, 126] on button "»" at bounding box center [791, 128] width 19 height 19
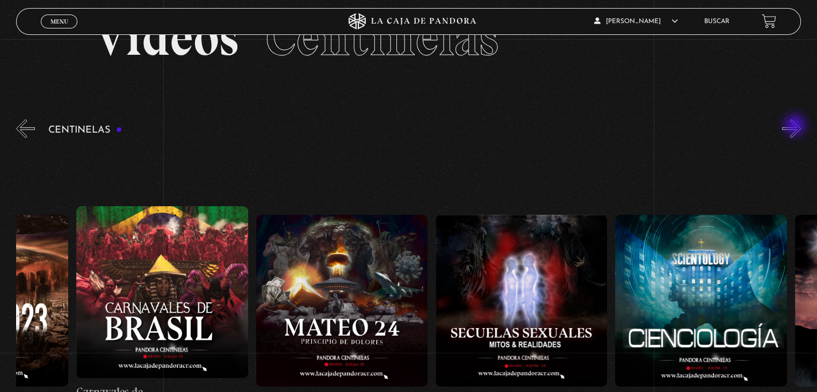
click at [796, 126] on button "»" at bounding box center [791, 128] width 19 height 19
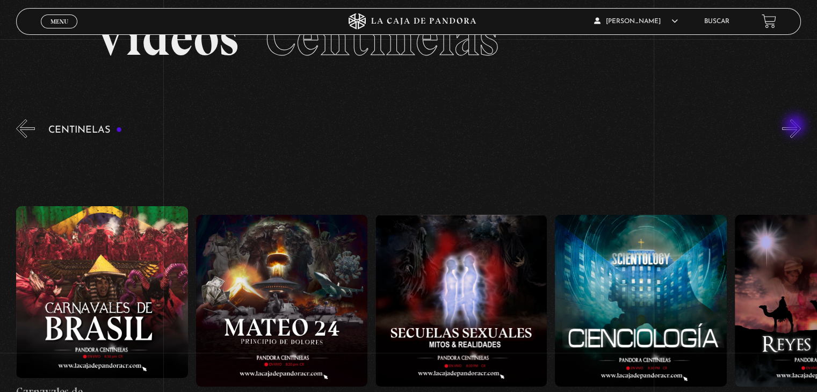
click at [796, 126] on button "»" at bounding box center [791, 128] width 19 height 19
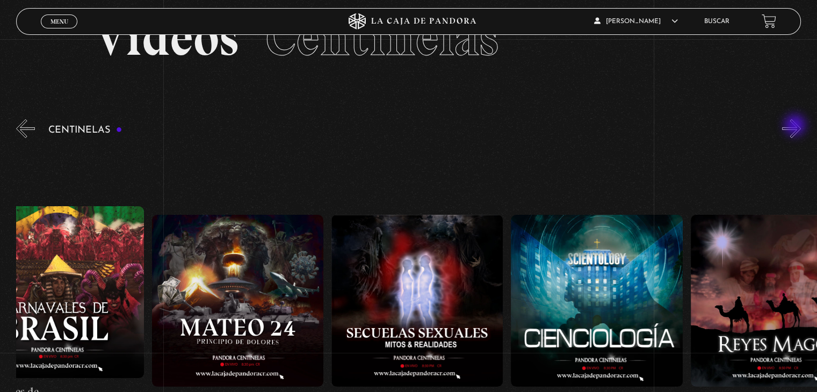
click at [796, 126] on button "»" at bounding box center [791, 128] width 19 height 19
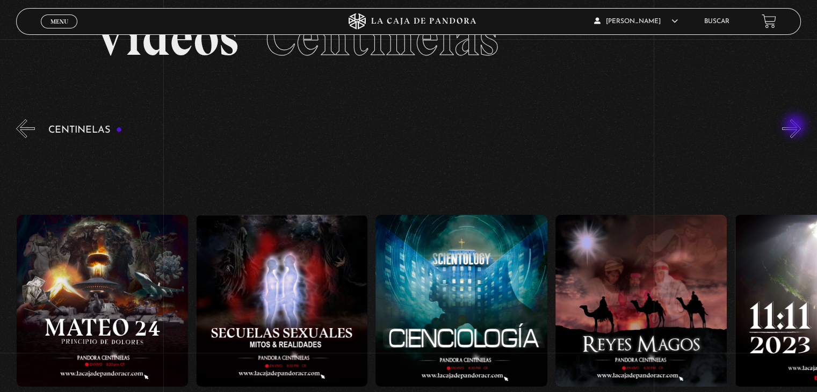
click at [796, 126] on button "»" at bounding box center [791, 128] width 19 height 19
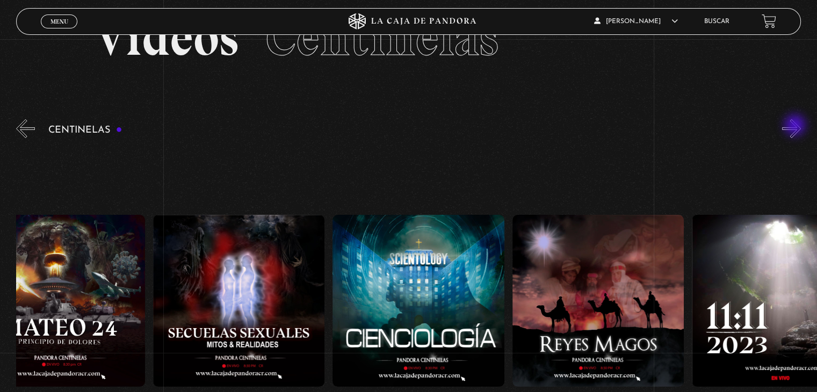
click at [796, 126] on button "»" at bounding box center [791, 128] width 19 height 19
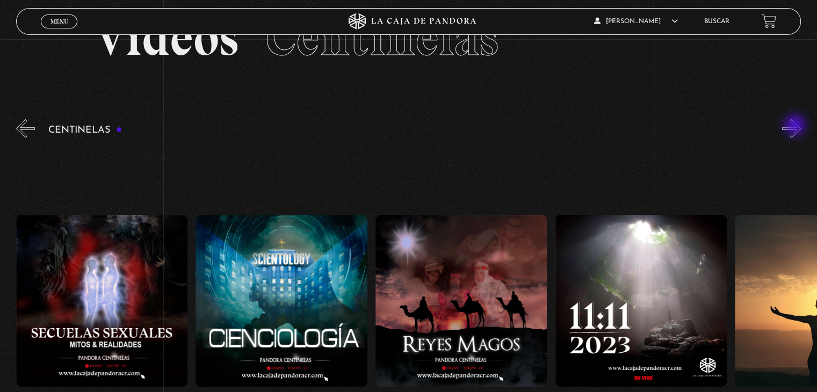
click at [796, 126] on button "»" at bounding box center [791, 128] width 19 height 19
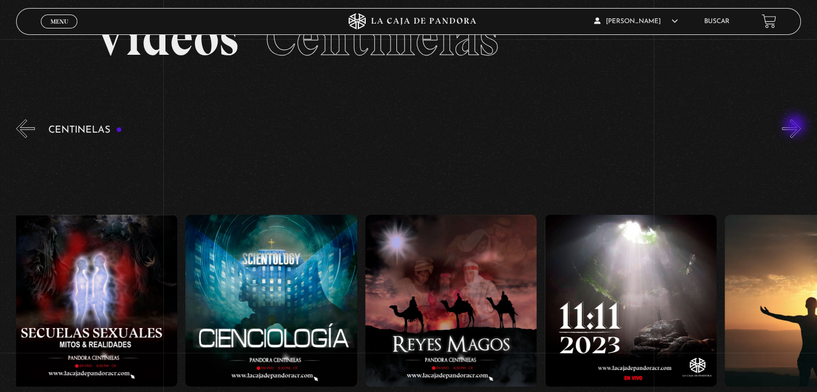
click at [796, 126] on button "»" at bounding box center [791, 128] width 19 height 19
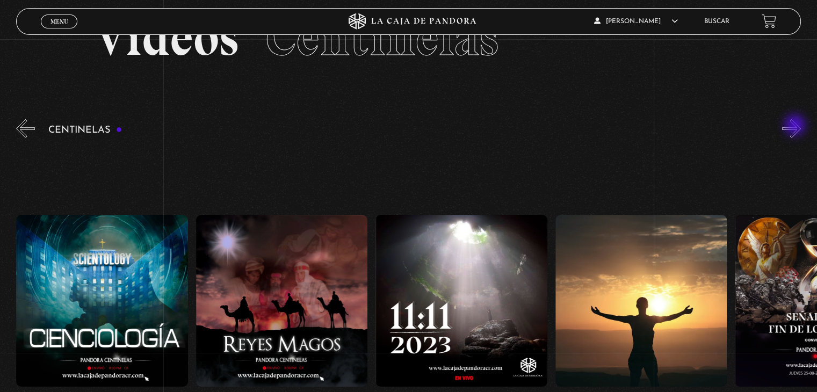
click at [796, 126] on button "»" at bounding box center [791, 128] width 19 height 19
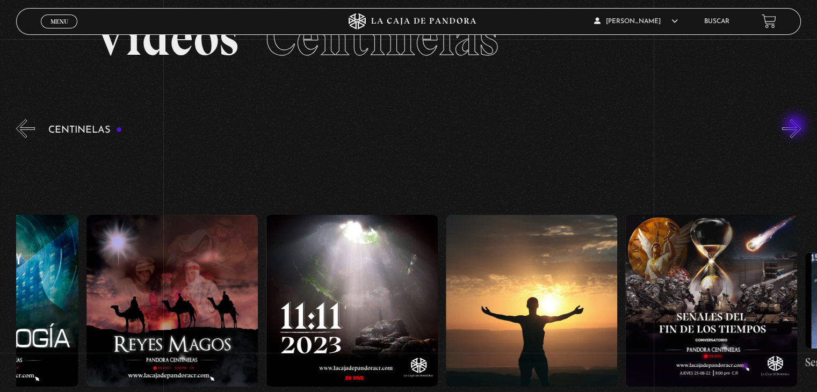
click at [796, 126] on button "»" at bounding box center [791, 128] width 19 height 19
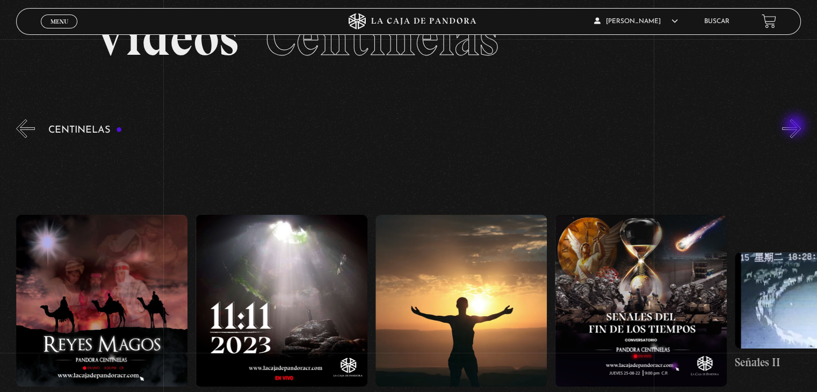
click at [796, 126] on button "»" at bounding box center [791, 128] width 19 height 19
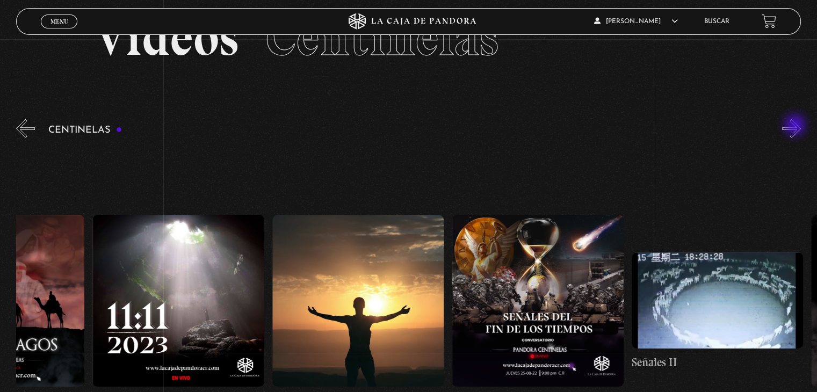
click at [796, 126] on button "»" at bounding box center [791, 128] width 19 height 19
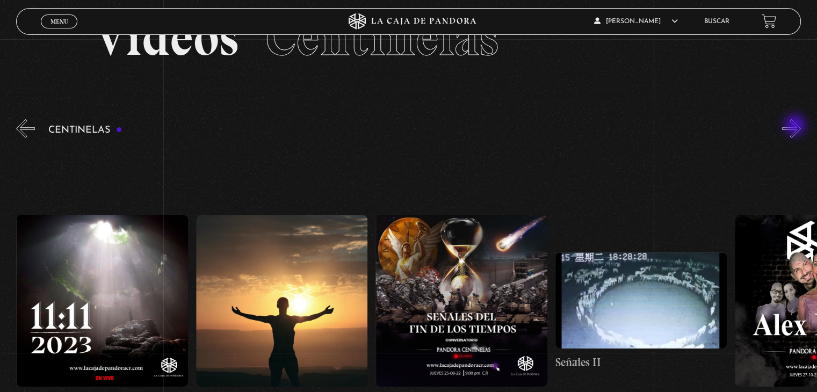
click at [796, 126] on button "»" at bounding box center [791, 128] width 19 height 19
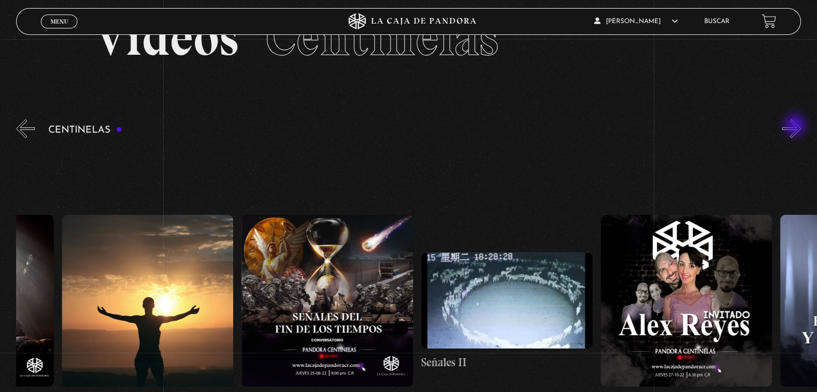
click at [796, 126] on button "»" at bounding box center [791, 128] width 19 height 19
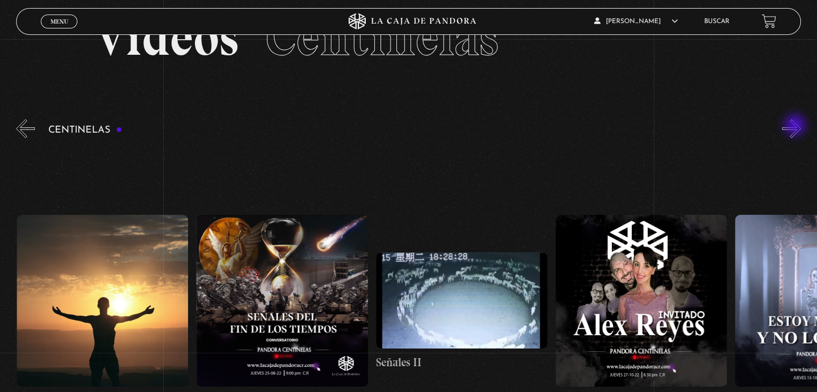
click at [796, 126] on button "»" at bounding box center [791, 128] width 19 height 19
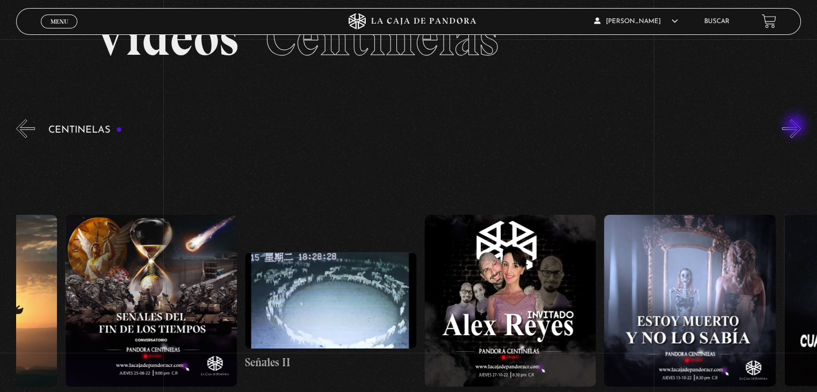
click at [796, 126] on button "»" at bounding box center [791, 128] width 19 height 19
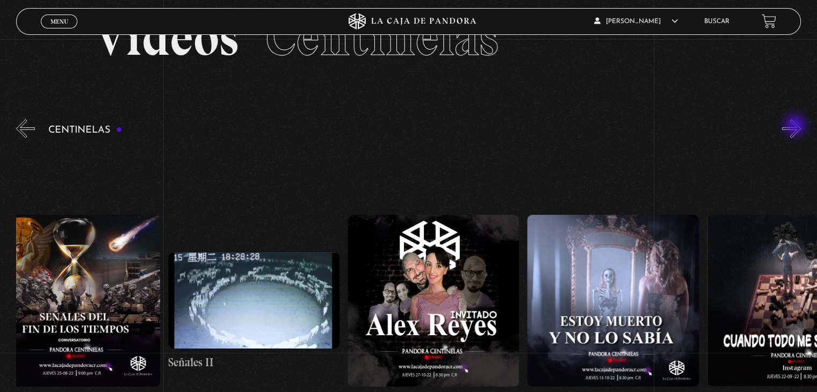
click at [796, 126] on button "»" at bounding box center [791, 128] width 19 height 19
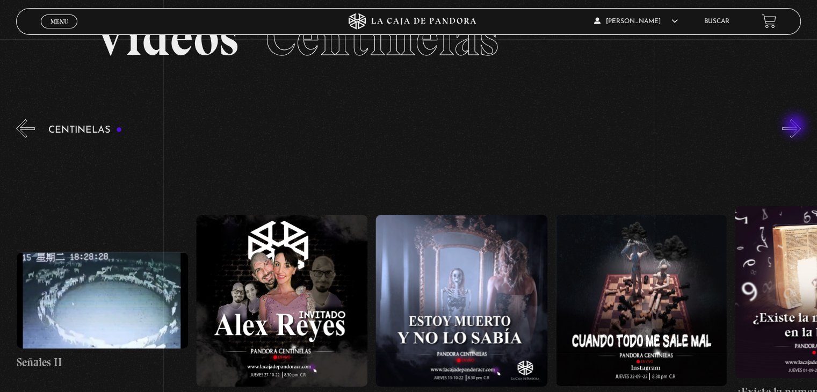
click at [796, 126] on button "»" at bounding box center [791, 128] width 19 height 19
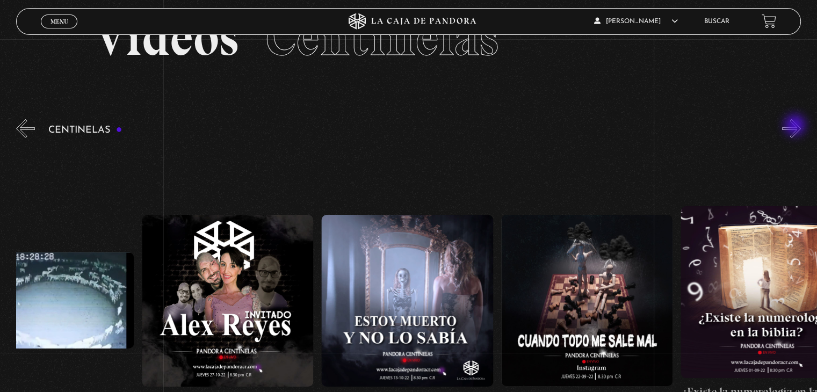
click at [796, 126] on button "»" at bounding box center [791, 128] width 19 height 19
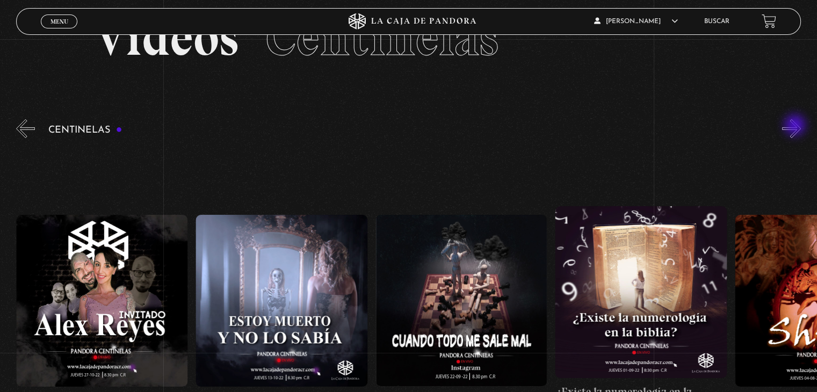
click at [796, 126] on button "»" at bounding box center [791, 128] width 19 height 19
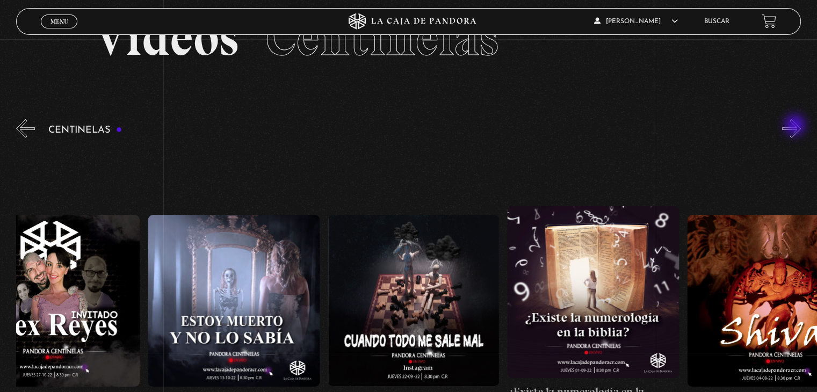
click at [796, 126] on button "»" at bounding box center [791, 128] width 19 height 19
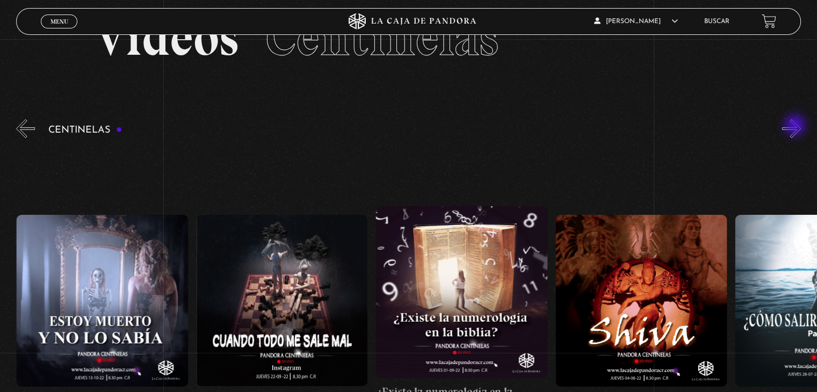
click at [796, 126] on button "»" at bounding box center [791, 128] width 19 height 19
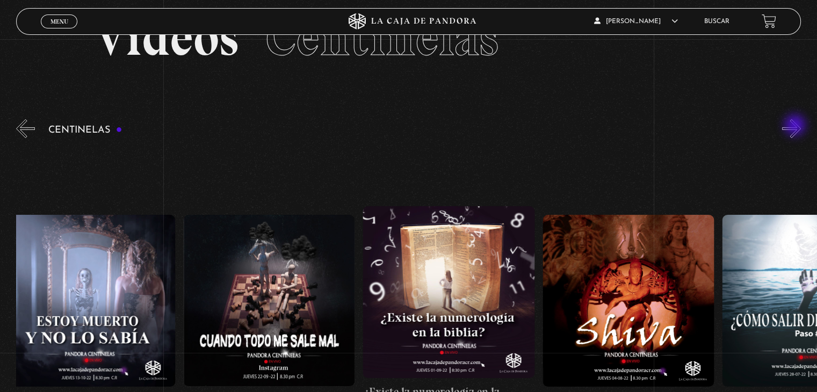
click at [796, 126] on button "»" at bounding box center [791, 128] width 19 height 19
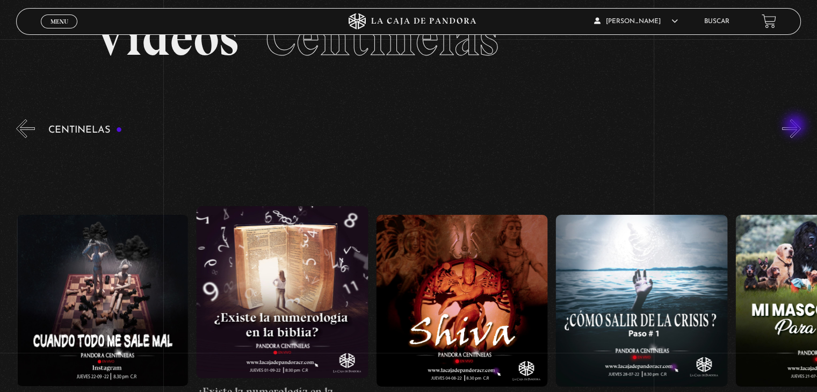
click at [796, 126] on button "»" at bounding box center [791, 128] width 19 height 19
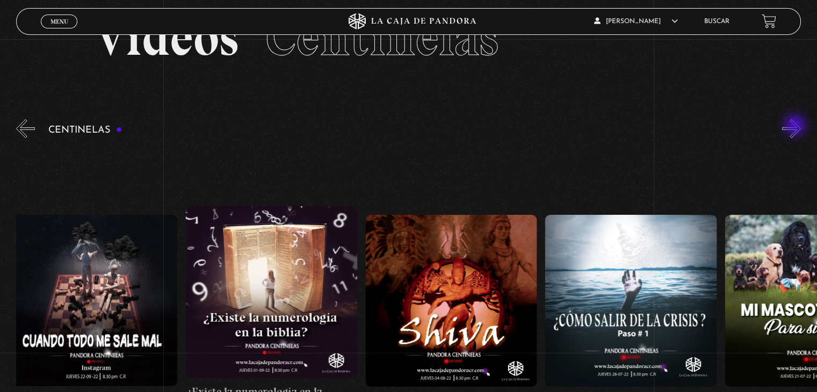
click at [796, 126] on button "»" at bounding box center [791, 128] width 19 height 19
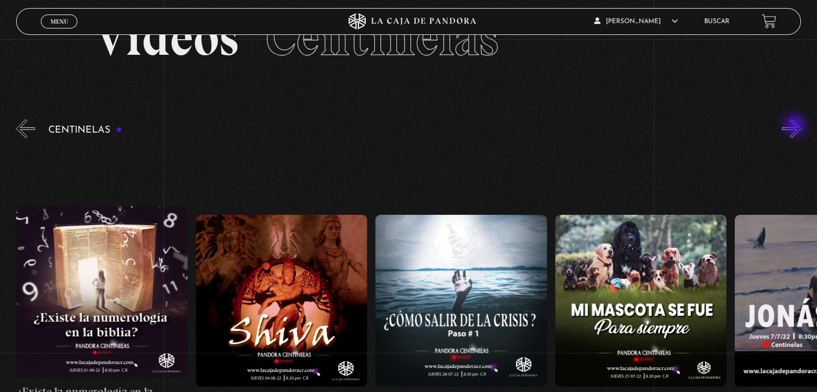
click at [796, 126] on button "»" at bounding box center [791, 128] width 19 height 19
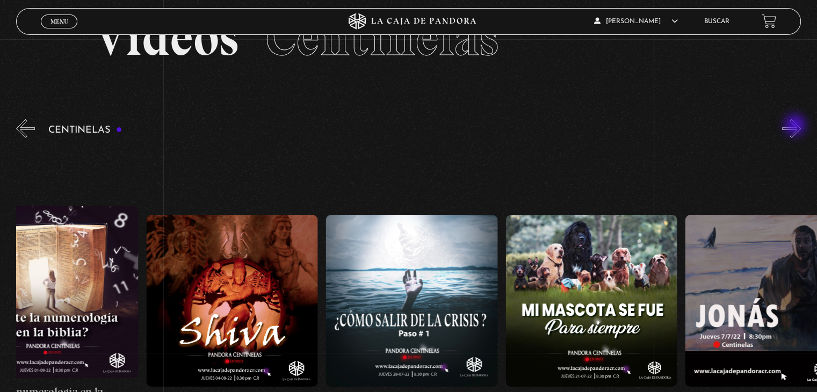
click at [796, 126] on button "»" at bounding box center [791, 128] width 19 height 19
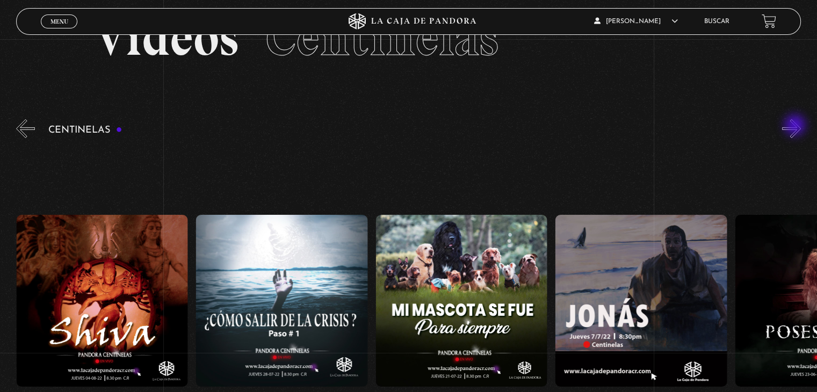
click at [796, 126] on button "»" at bounding box center [791, 128] width 19 height 19
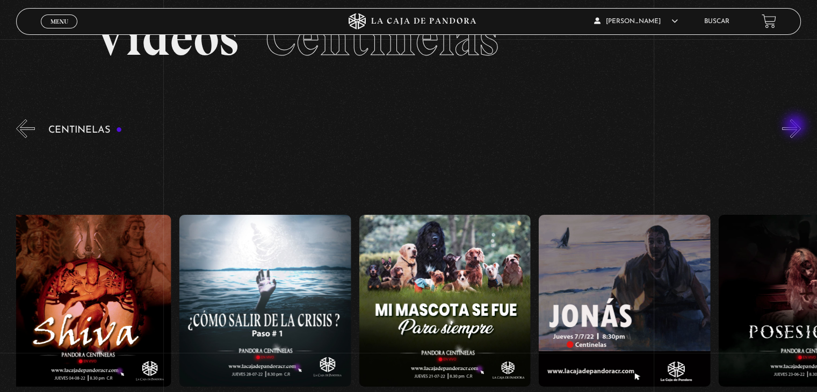
click at [796, 126] on button "»" at bounding box center [791, 128] width 19 height 19
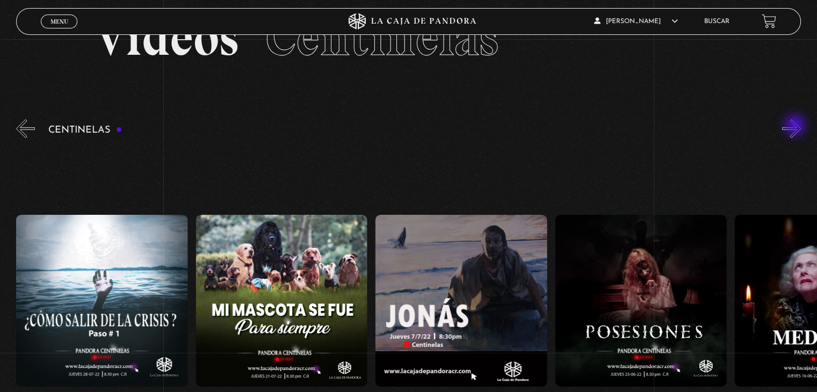
click at [796, 126] on button "»" at bounding box center [791, 128] width 19 height 19
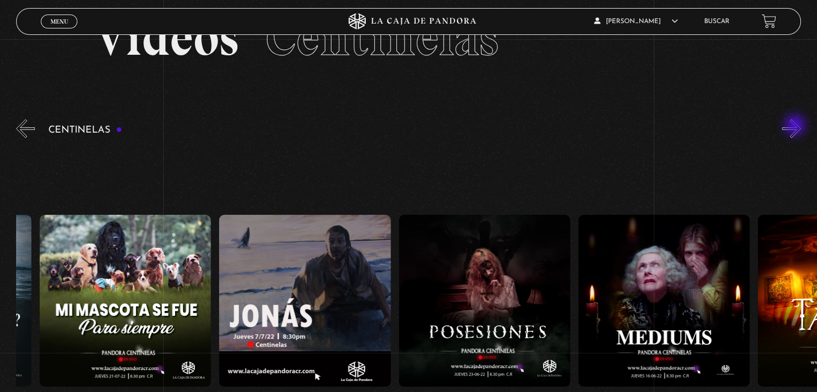
click at [796, 126] on button "»" at bounding box center [791, 128] width 19 height 19
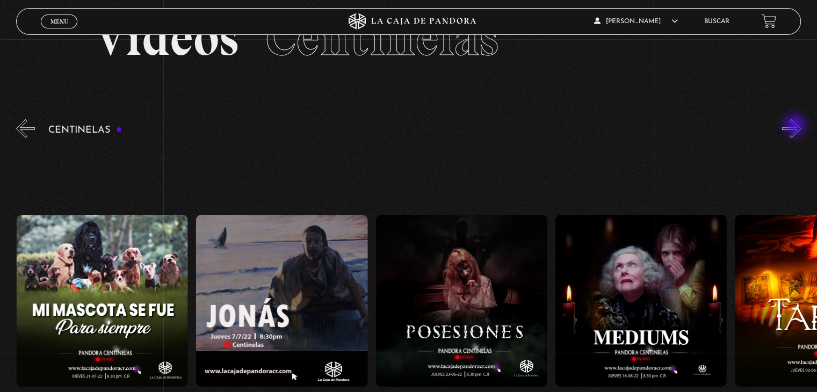
click at [796, 126] on button "»" at bounding box center [791, 128] width 19 height 19
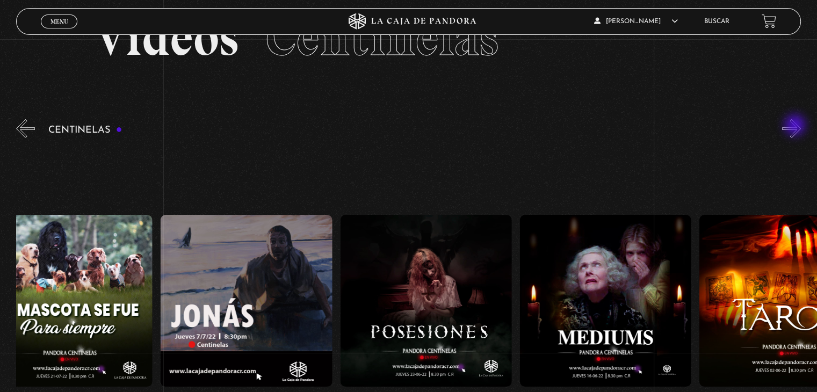
click at [796, 126] on button "»" at bounding box center [791, 128] width 19 height 19
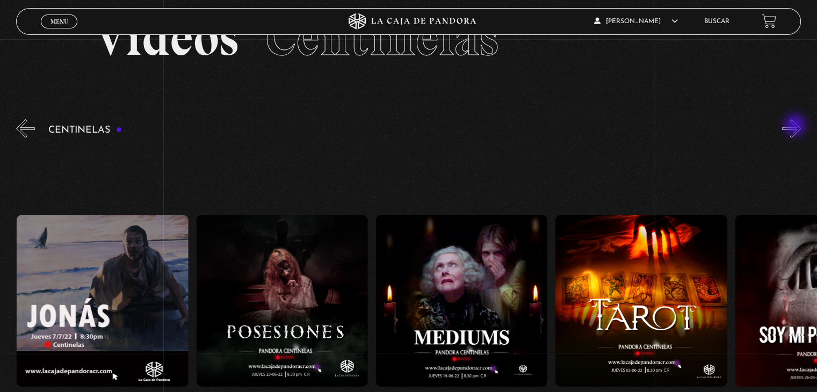
click at [796, 126] on button "»" at bounding box center [791, 128] width 19 height 19
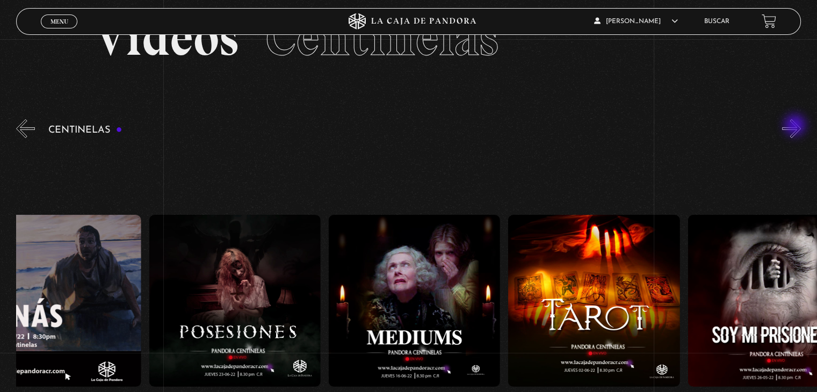
click at [796, 126] on button "»" at bounding box center [791, 128] width 19 height 19
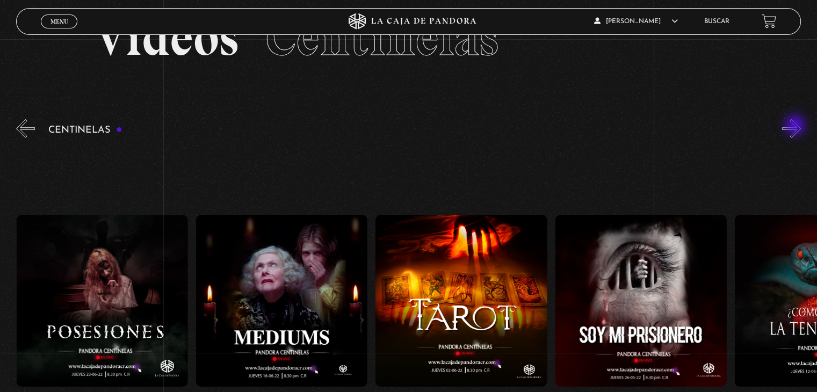
click at [796, 126] on button "»" at bounding box center [791, 128] width 19 height 19
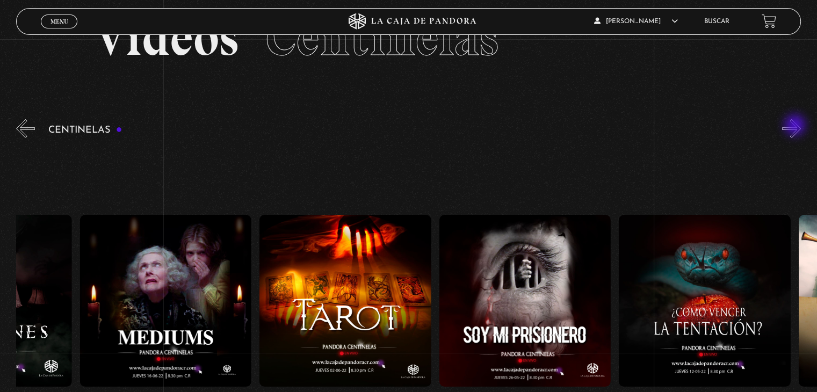
click at [796, 126] on button "»" at bounding box center [791, 128] width 19 height 19
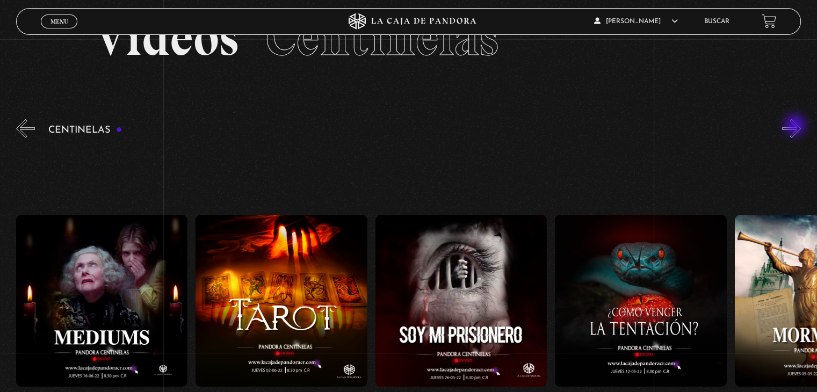
click at [796, 126] on button "»" at bounding box center [791, 128] width 19 height 19
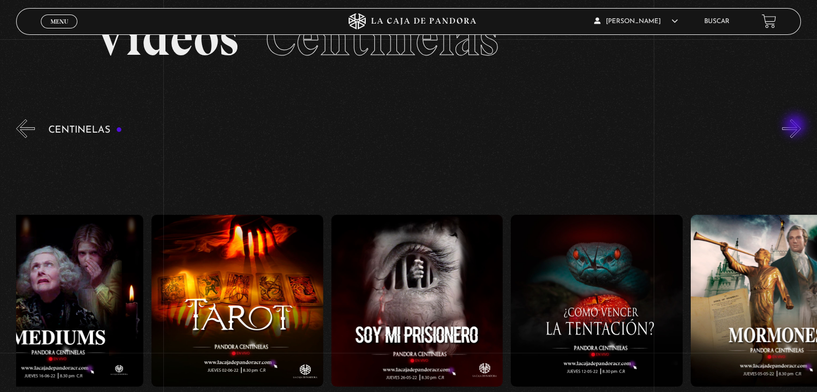
click at [796, 126] on button "»" at bounding box center [791, 128] width 19 height 19
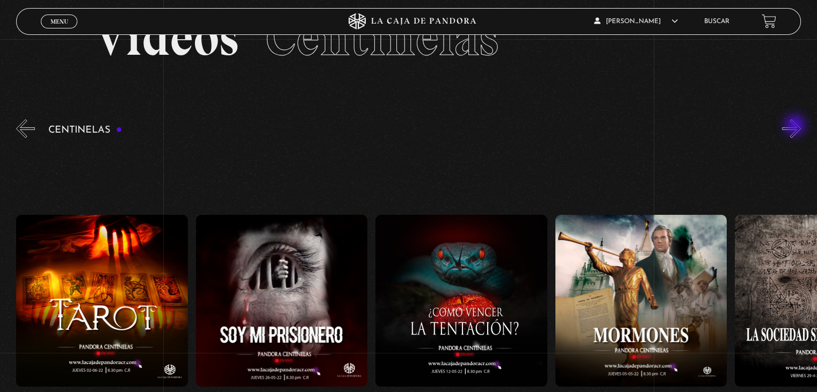
click at [796, 126] on button "»" at bounding box center [791, 128] width 19 height 19
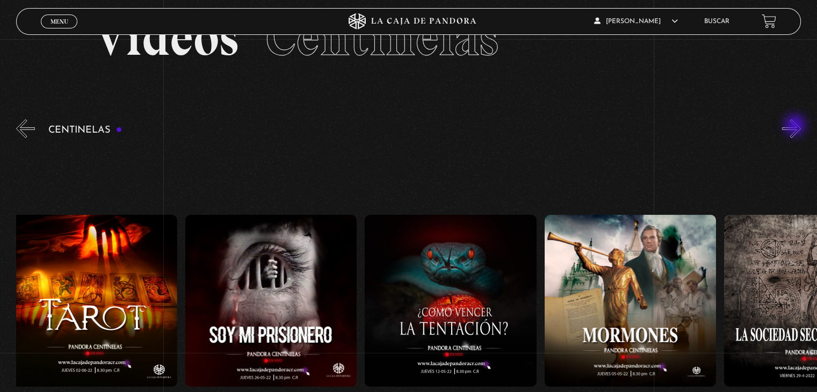
click at [796, 126] on button "»" at bounding box center [791, 128] width 19 height 19
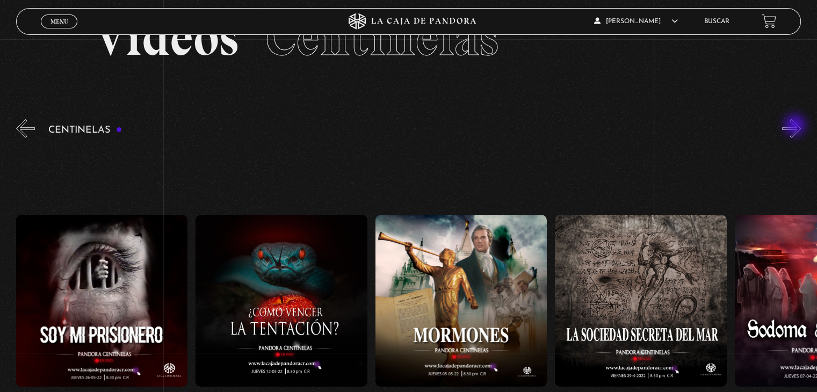
click at [796, 126] on button "»" at bounding box center [791, 128] width 19 height 19
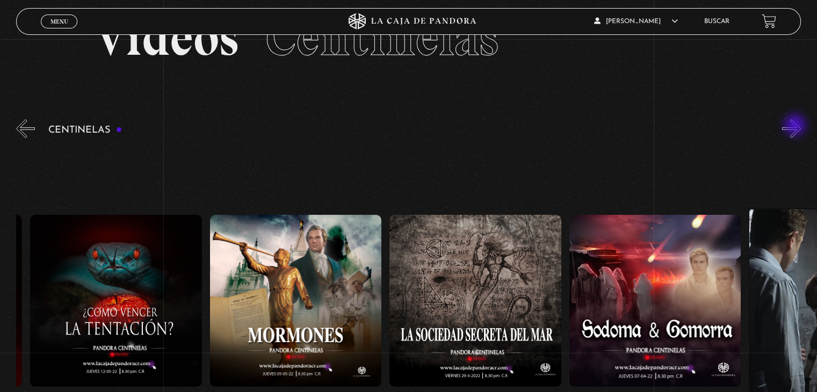
click at [796, 126] on button "»" at bounding box center [791, 128] width 19 height 19
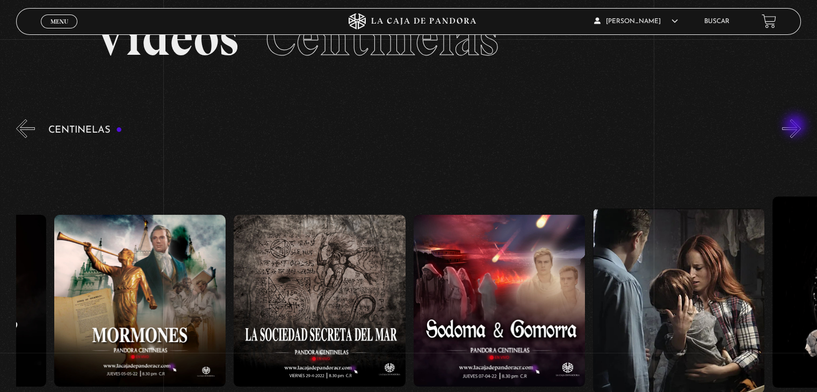
click at [796, 126] on button "»" at bounding box center [791, 128] width 19 height 19
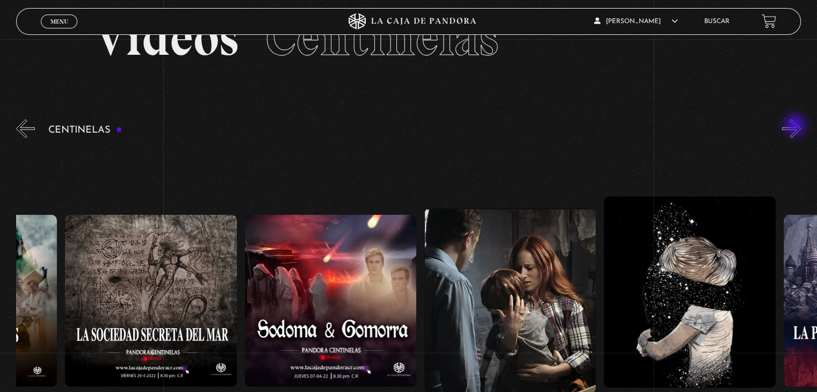
click at [796, 126] on button "»" at bounding box center [791, 128] width 19 height 19
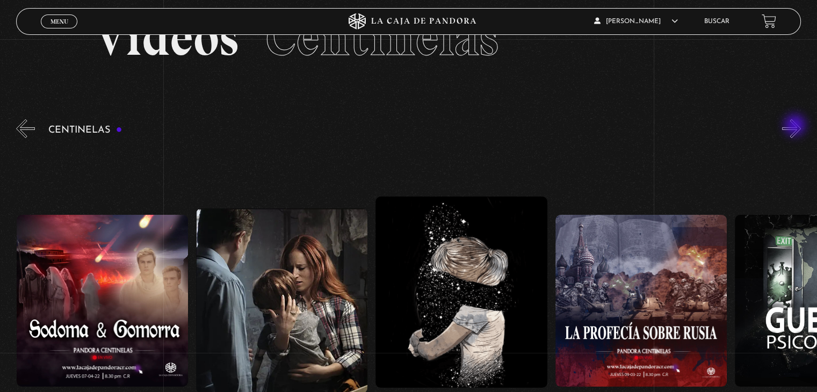
click at [796, 126] on button "»" at bounding box center [791, 128] width 19 height 19
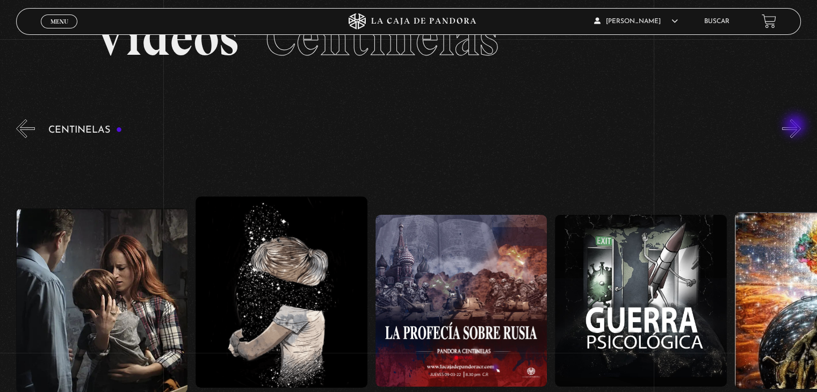
click at [796, 126] on button "»" at bounding box center [791, 128] width 19 height 19
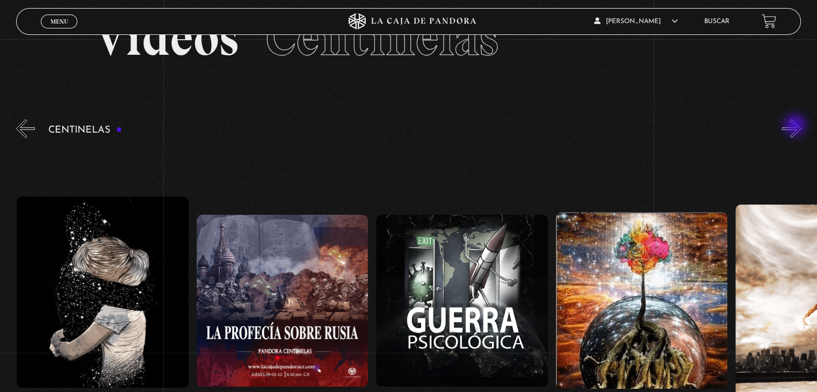
scroll to position [0, 12749]
click at [796, 126] on button "»" at bounding box center [791, 128] width 19 height 19
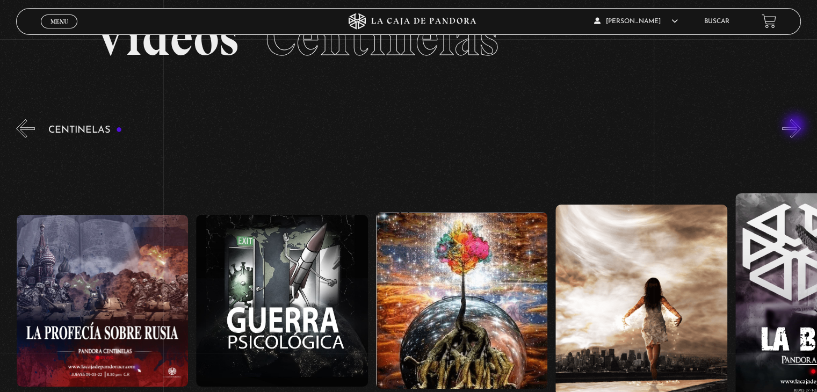
scroll to position [0, 12929]
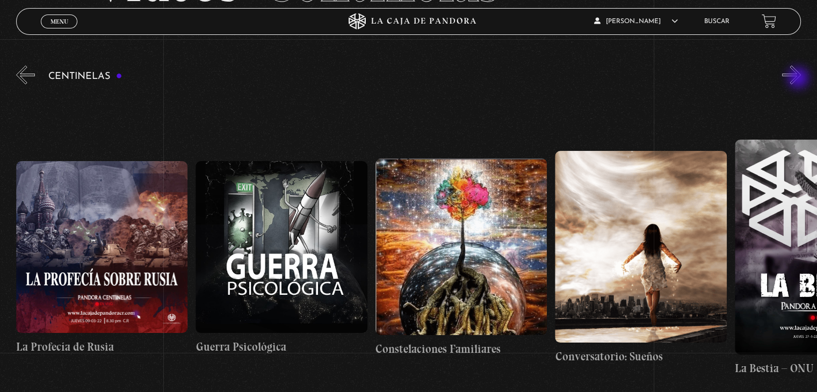
click at [799, 79] on button "»" at bounding box center [791, 75] width 19 height 19
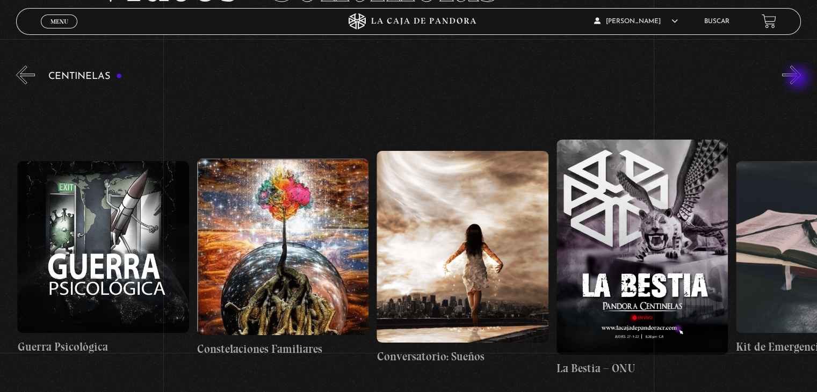
click at [799, 79] on button "»" at bounding box center [791, 75] width 19 height 19
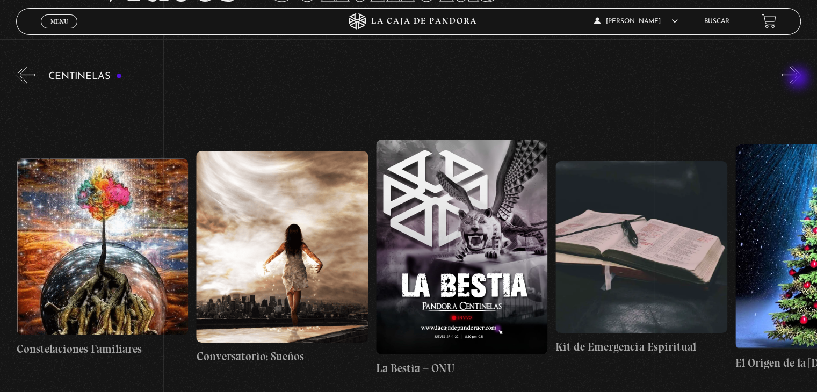
click at [799, 79] on button "»" at bounding box center [791, 75] width 19 height 19
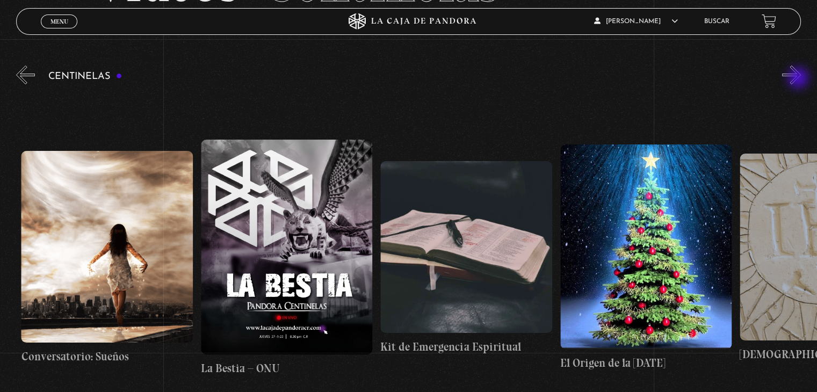
click at [799, 79] on button "»" at bounding box center [791, 75] width 19 height 19
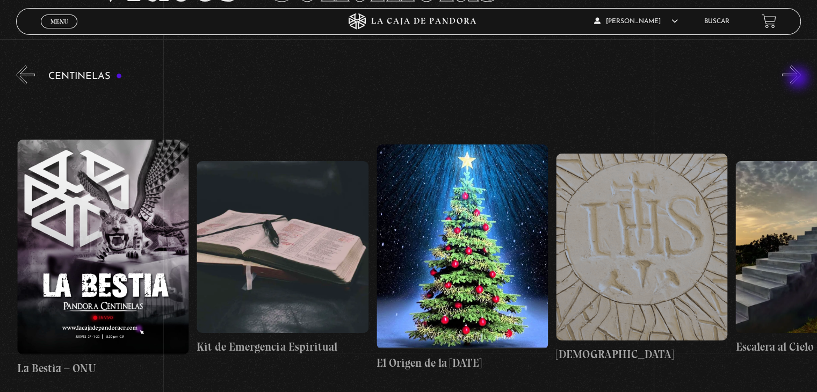
click at [799, 79] on button "»" at bounding box center [791, 75] width 19 height 19
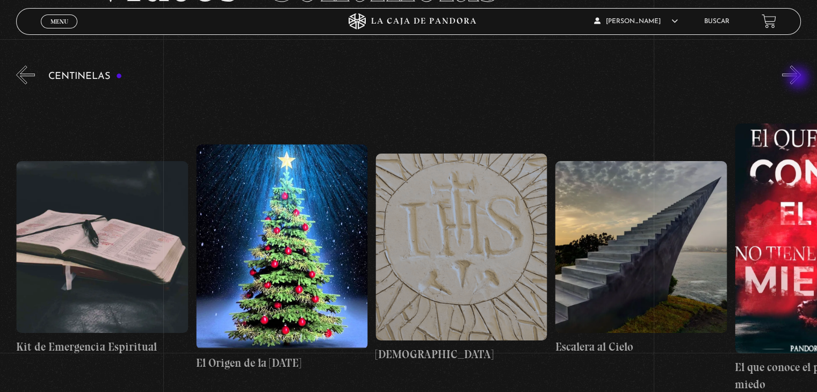
click at [799, 79] on button "»" at bounding box center [791, 75] width 19 height 19
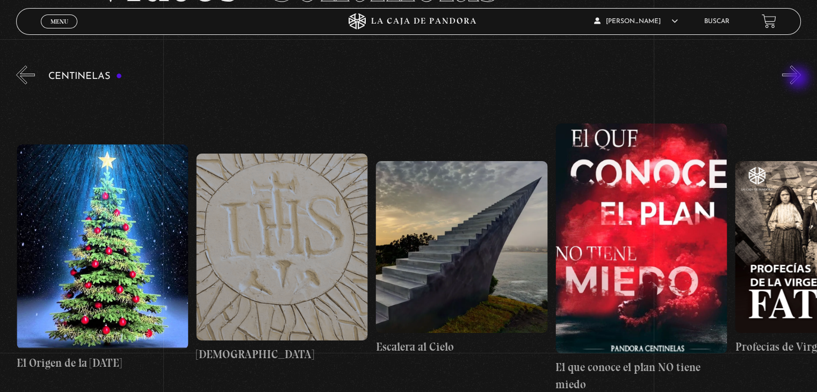
click at [799, 79] on button "»" at bounding box center [791, 75] width 19 height 19
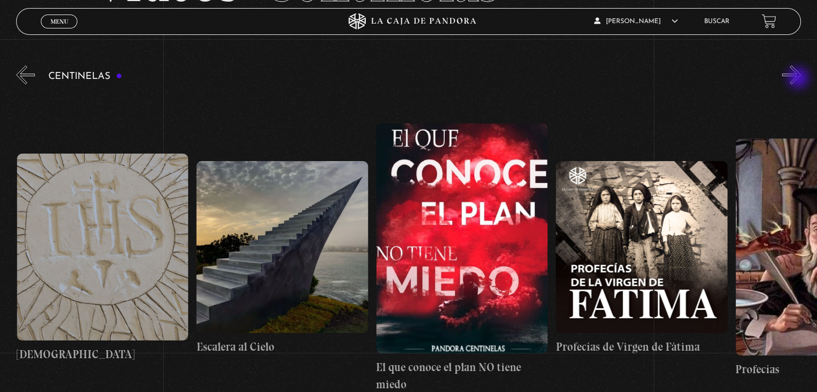
click at [799, 79] on button "»" at bounding box center [791, 75] width 19 height 19
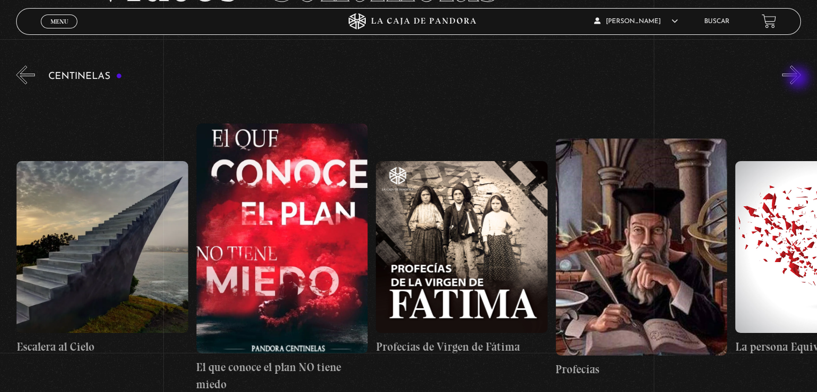
click at [799, 79] on button "»" at bounding box center [791, 75] width 19 height 19
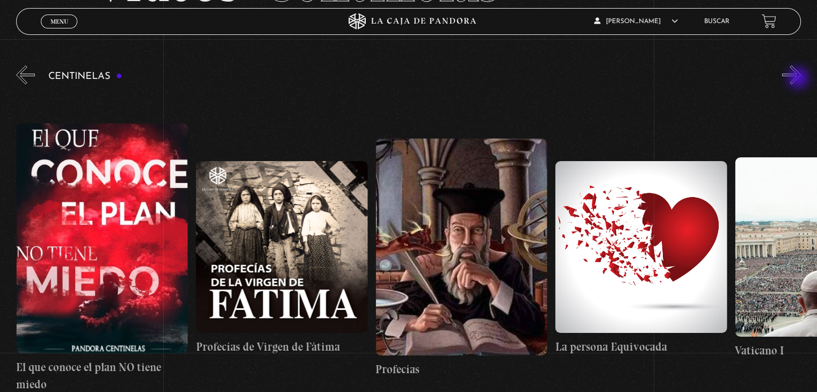
click at [799, 79] on button "»" at bounding box center [791, 75] width 19 height 19
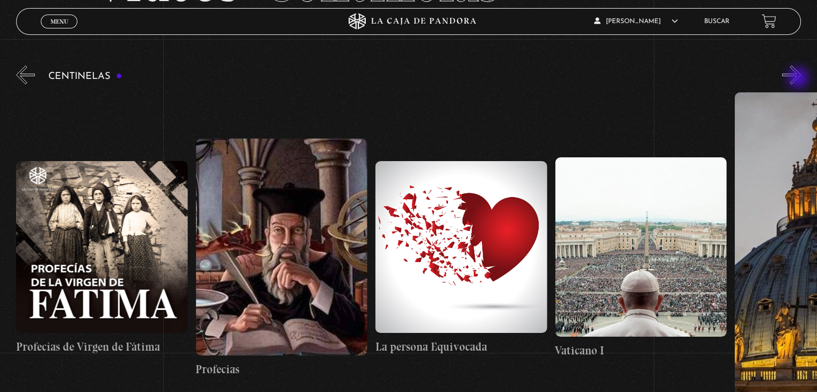
click at [799, 79] on button "»" at bounding box center [791, 75] width 19 height 19
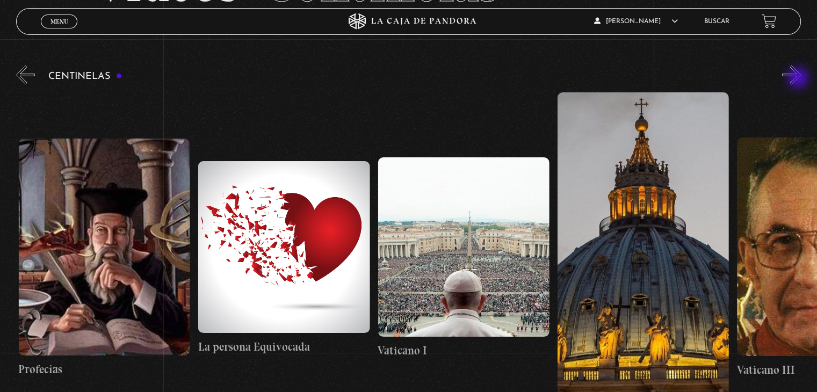
click at [799, 79] on button "»" at bounding box center [791, 75] width 19 height 19
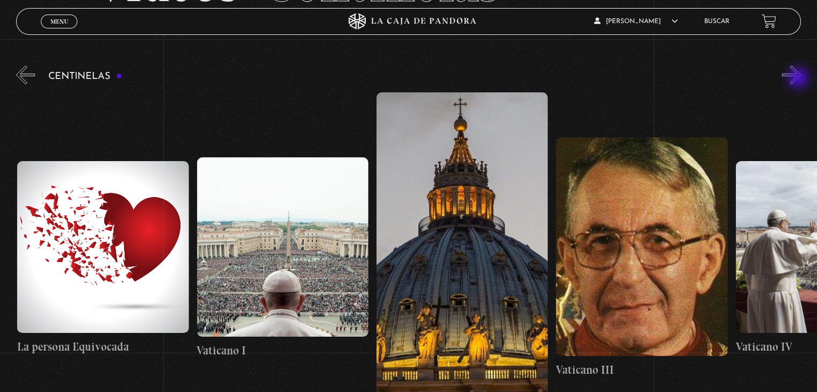
click at [799, 79] on button "»" at bounding box center [791, 75] width 19 height 19
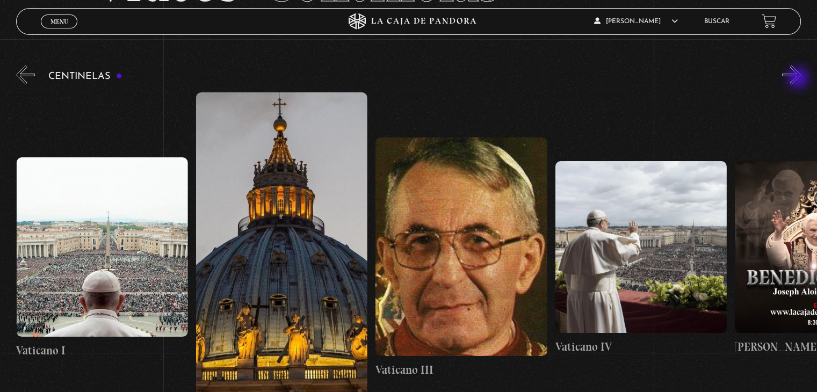
click at [799, 79] on button "»" at bounding box center [791, 75] width 19 height 19
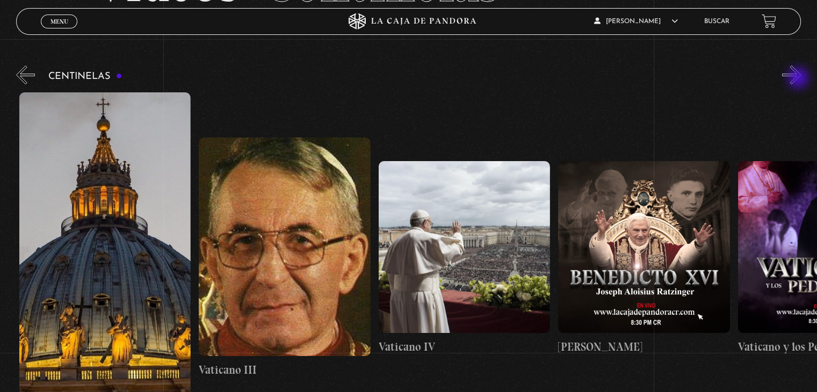
click at [799, 79] on button "»" at bounding box center [791, 75] width 19 height 19
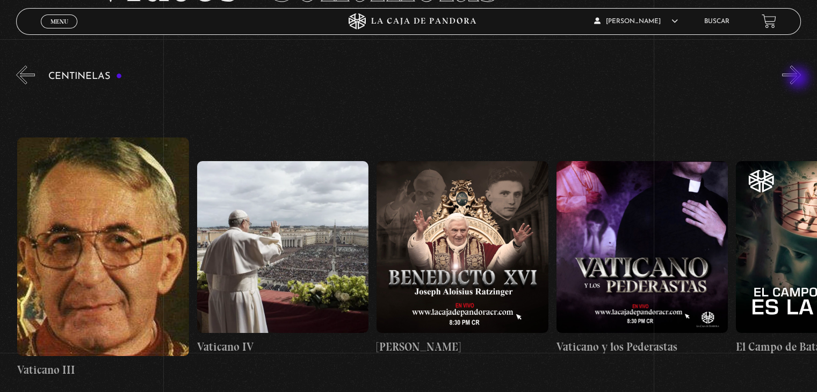
click at [799, 79] on button "»" at bounding box center [791, 75] width 19 height 19
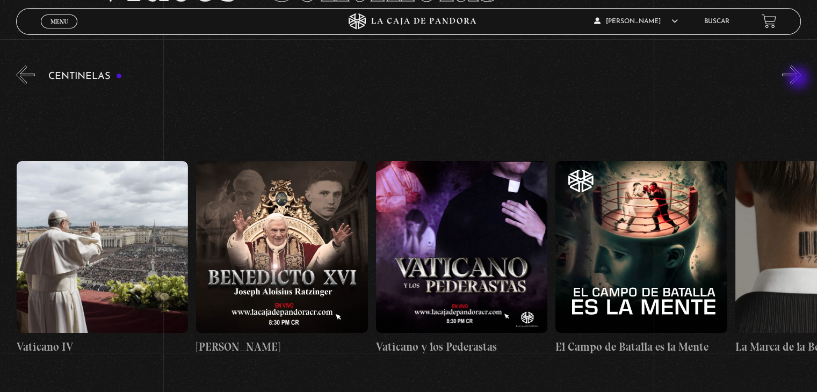
click at [799, 79] on button "»" at bounding box center [791, 75] width 19 height 19
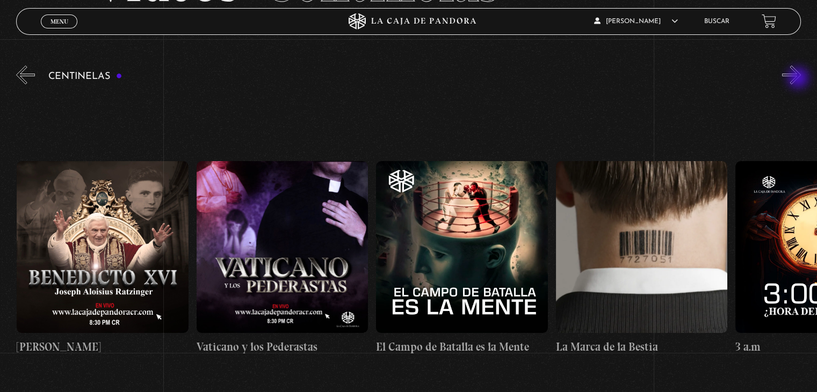
click at [799, 79] on button "»" at bounding box center [791, 75] width 19 height 19
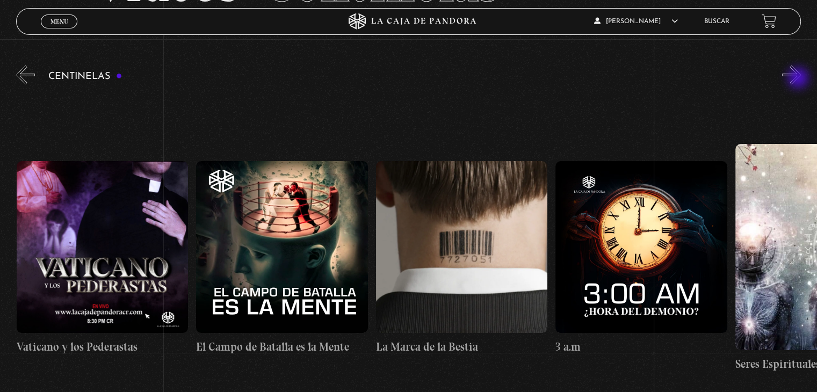
click at [799, 79] on button "»" at bounding box center [791, 75] width 19 height 19
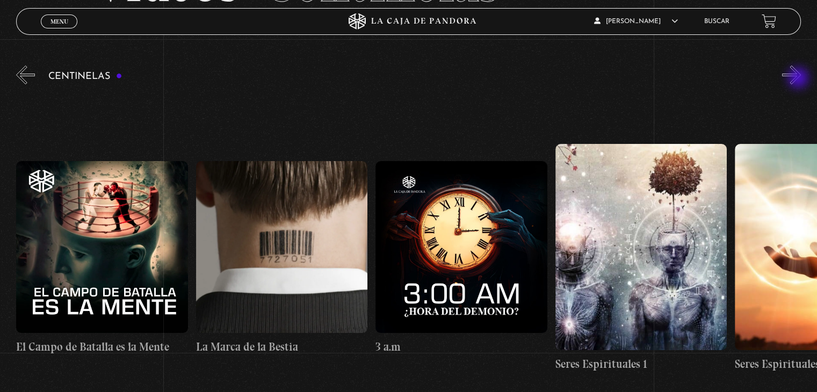
click at [799, 79] on button "»" at bounding box center [791, 75] width 19 height 19
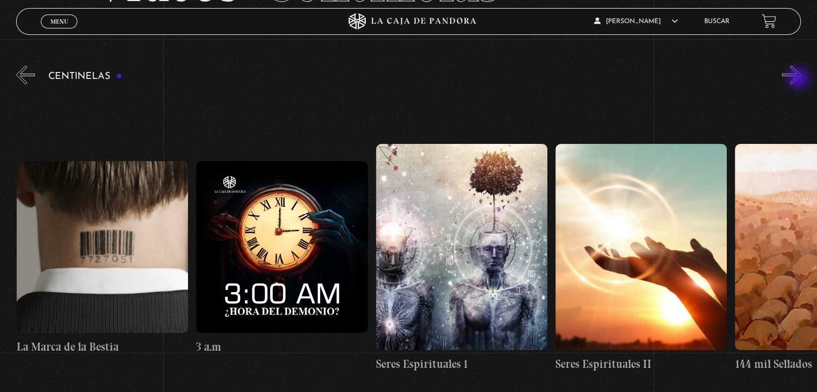
scroll to position [0, 16520]
click at [799, 79] on button "»" at bounding box center [791, 75] width 19 height 19
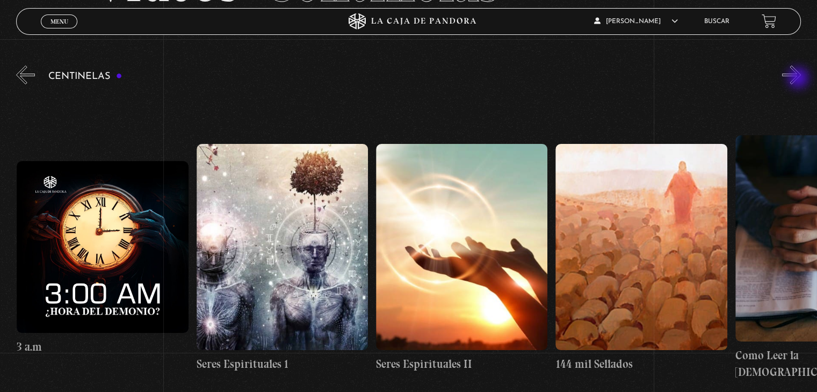
scroll to position [0, 16700]
click at [799, 79] on button "»" at bounding box center [791, 75] width 19 height 19
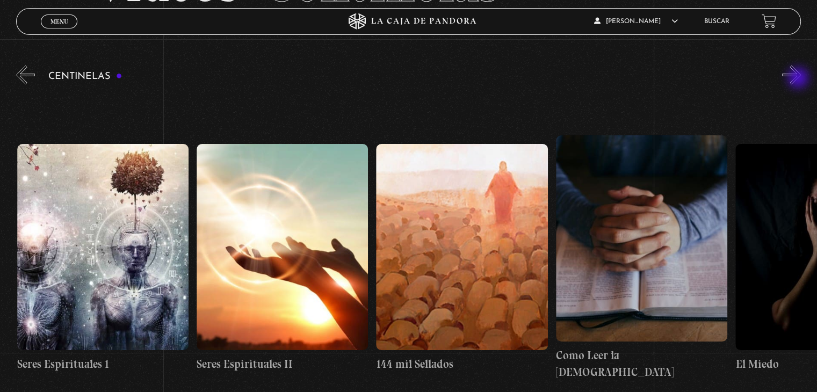
scroll to position [0, 16879]
